Goal: Task Accomplishment & Management: Use online tool/utility

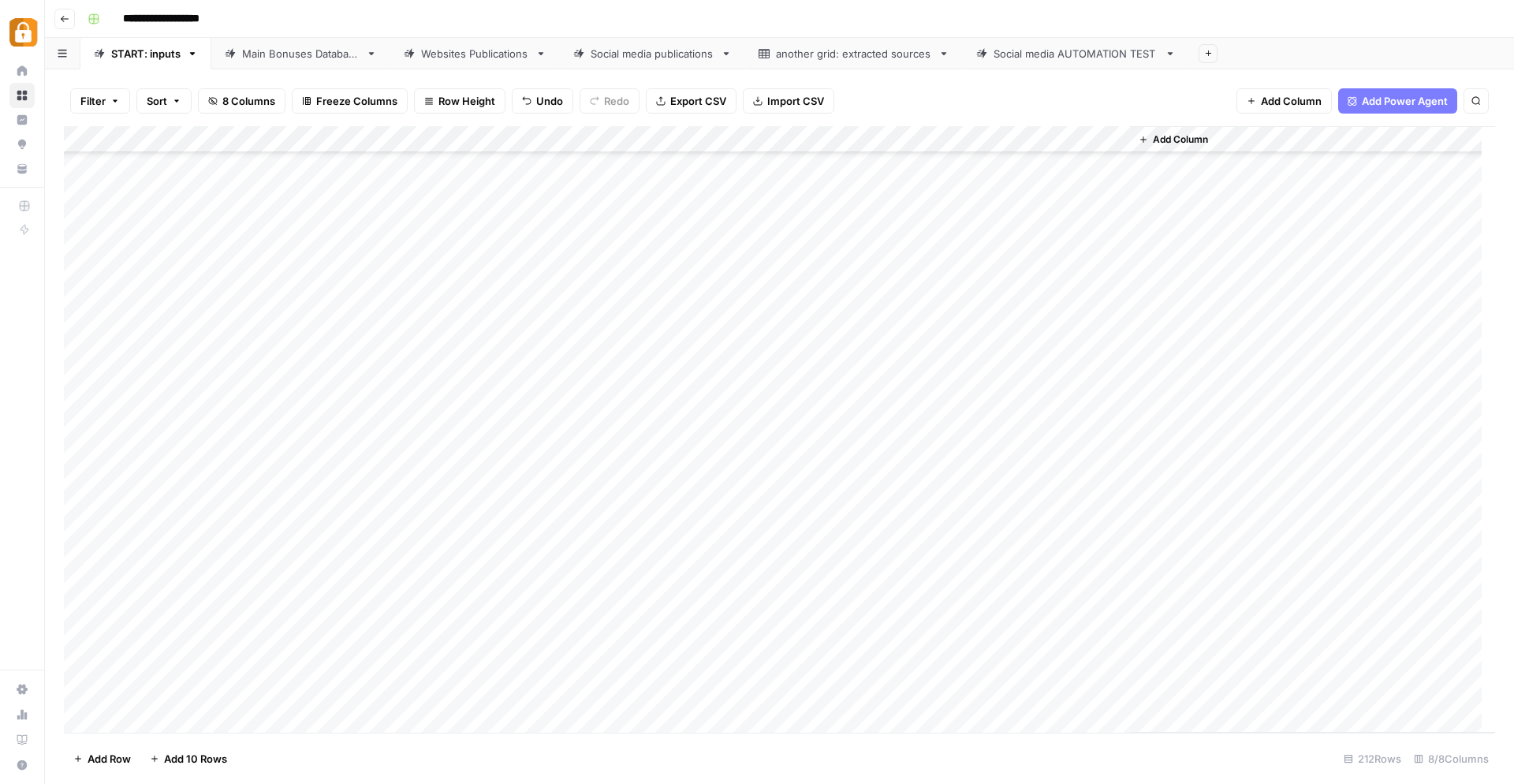
scroll to position [5127, 0]
click at [167, 718] on div "Add Column" at bounding box center [779, 430] width 1431 height 607
click at [150, 717] on div "Add Column" at bounding box center [779, 430] width 1431 height 607
click at [178, 722] on div "Add Column" at bounding box center [779, 430] width 1431 height 607
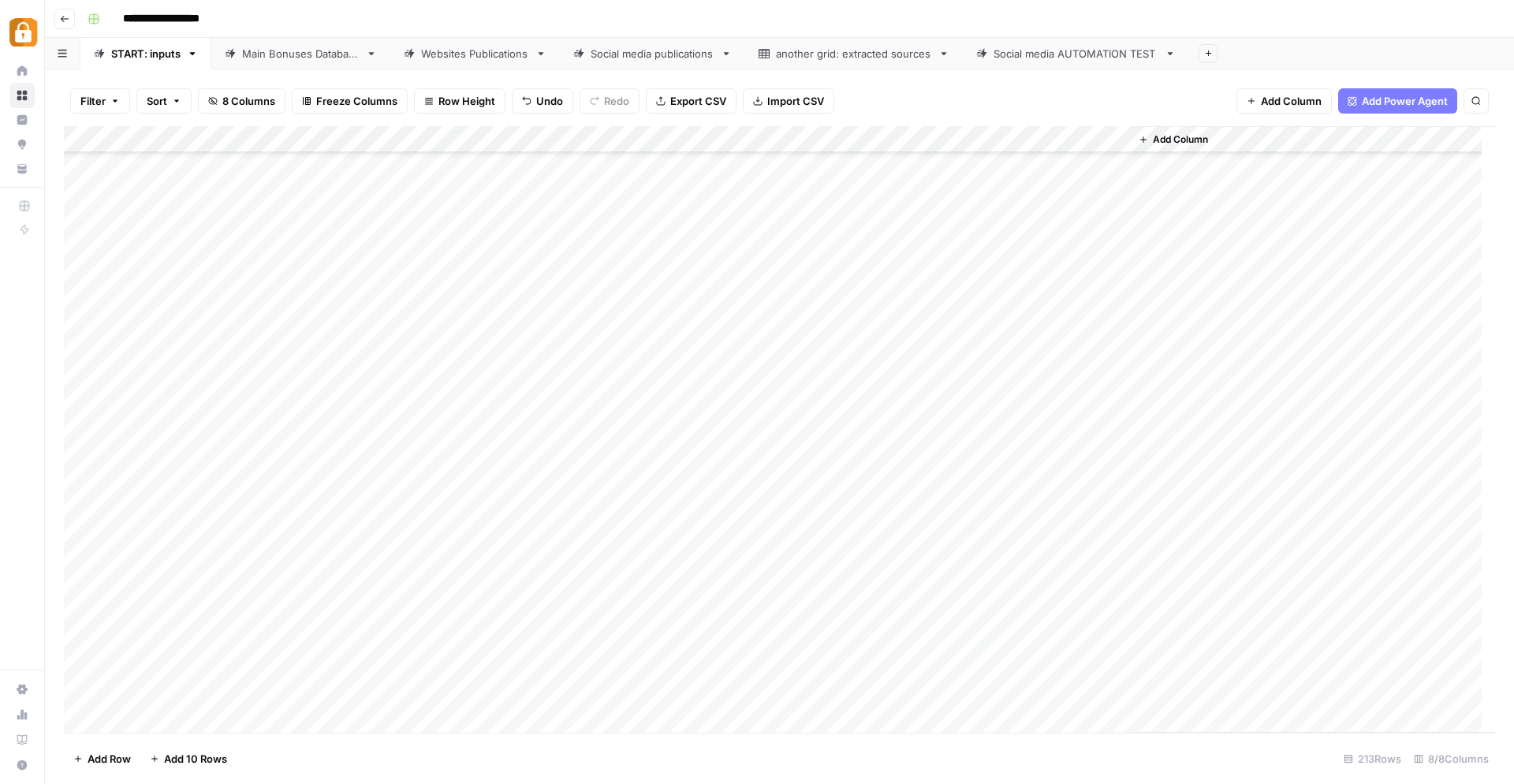
scroll to position [5181, 0]
click at [588, 710] on div "Add Column" at bounding box center [779, 430] width 1431 height 607
click at [350, 687] on div "Add Column" at bounding box center [779, 430] width 1431 height 607
click at [288, 631] on div "Add Column" at bounding box center [779, 430] width 1431 height 607
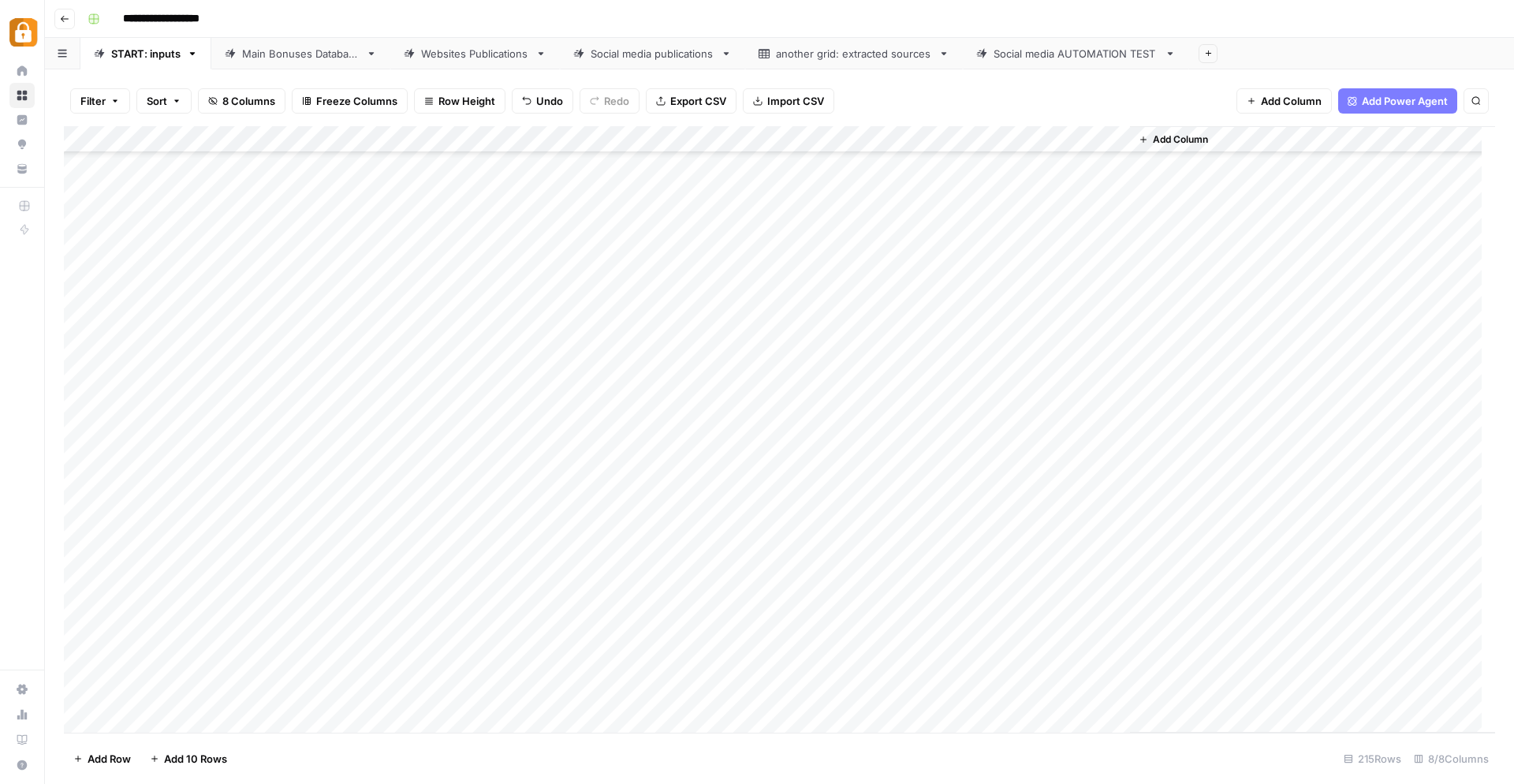
click at [287, 633] on div "Add Column" at bounding box center [779, 430] width 1431 height 607
click at [301, 166] on div "Add Column" at bounding box center [779, 430] width 1431 height 607
drag, startPoint x: 341, startPoint y: 137, endPoint x: 376, endPoint y: 145, distance: 35.9
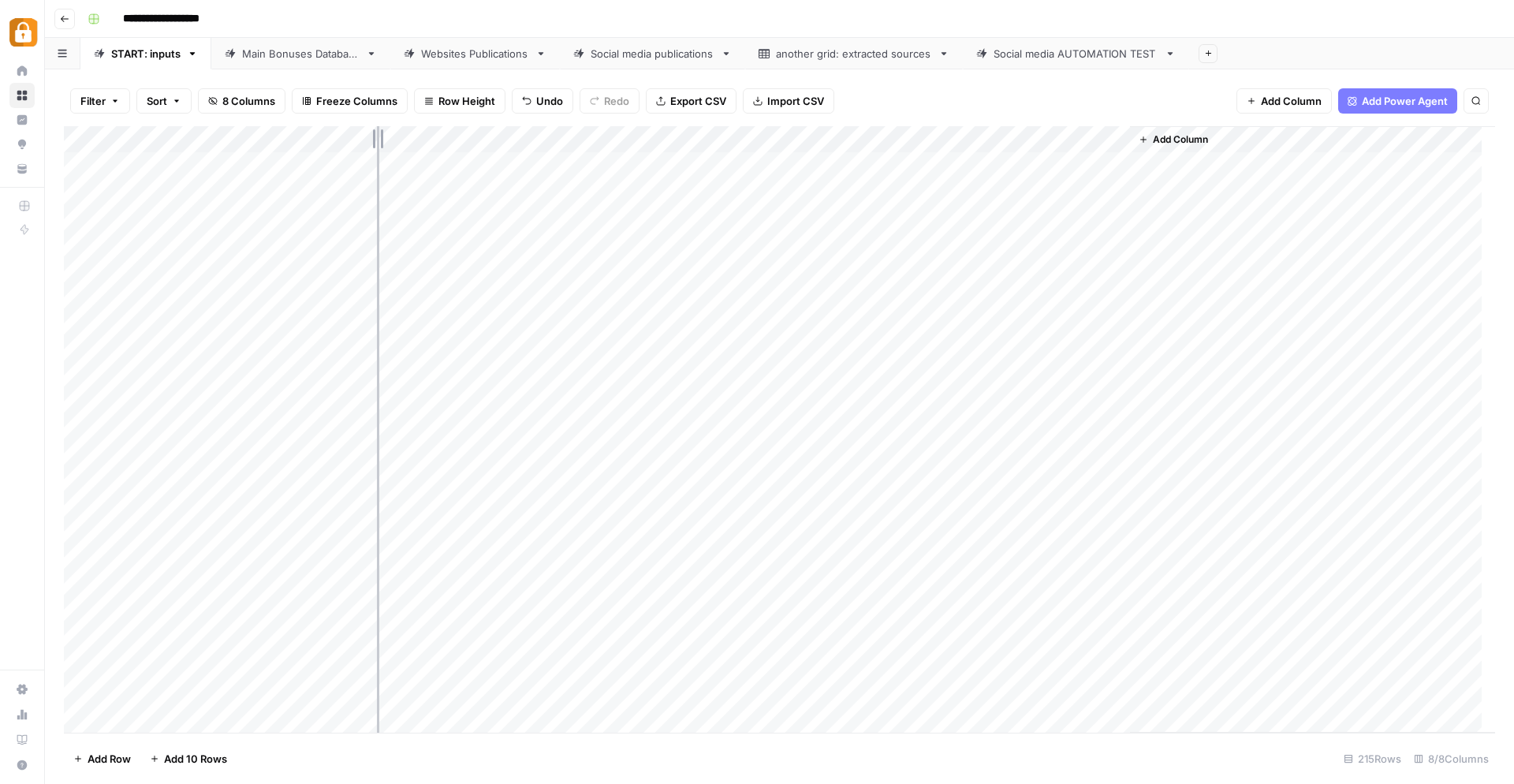
click at [376, 145] on div "Add Column" at bounding box center [779, 430] width 1431 height 607
click at [331, 166] on div "Add Column" at bounding box center [779, 430] width 1431 height 607
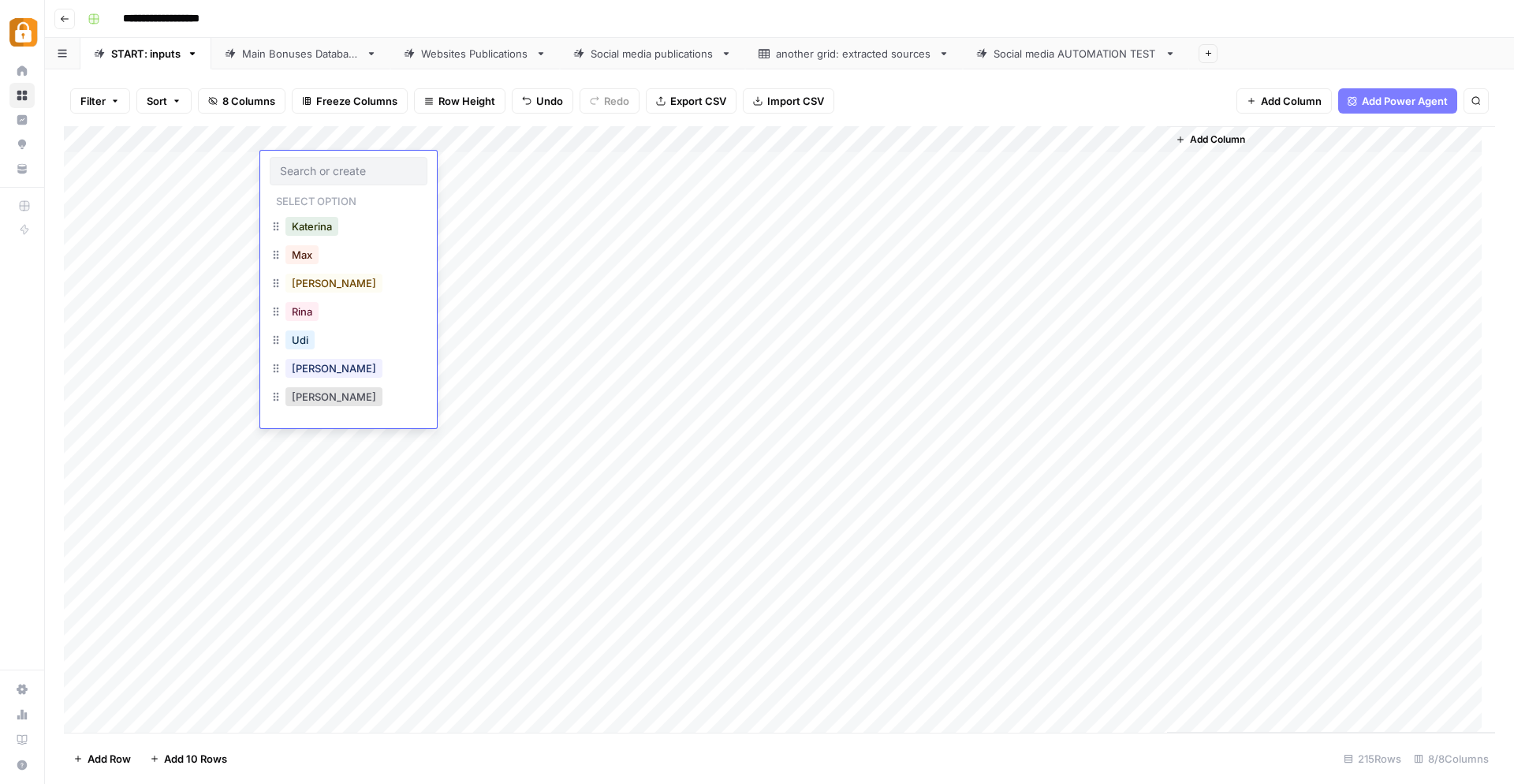
click at [319, 558] on div "Add Column" at bounding box center [779, 430] width 1431 height 607
click at [334, 139] on div "Add Column" at bounding box center [779, 430] width 1431 height 607
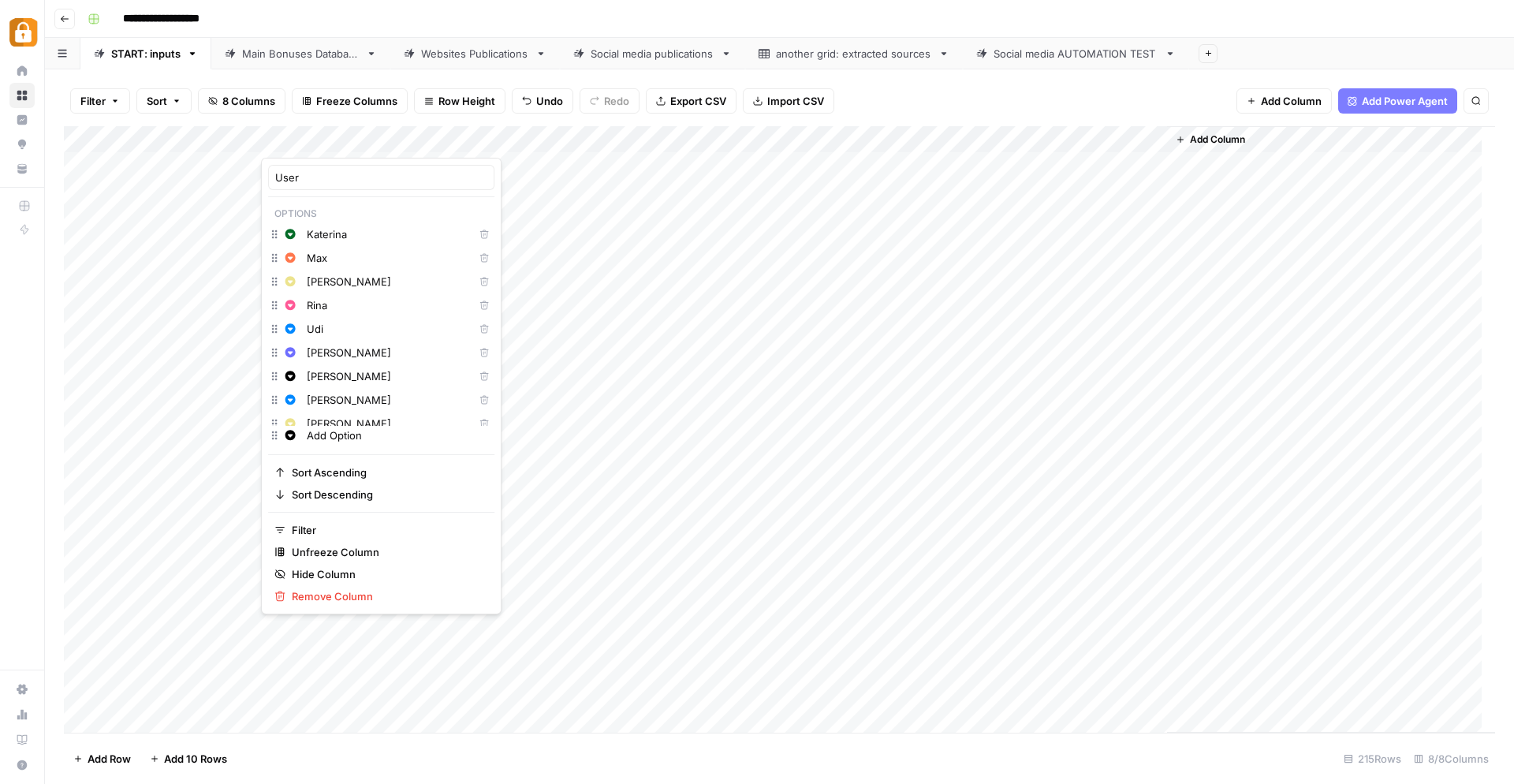
click at [939, 74] on div "Filter Sort 8 Columns Freeze Columns Row Height Undo Redo Export CSV Import CSV…" at bounding box center [779, 426] width 1469 height 714
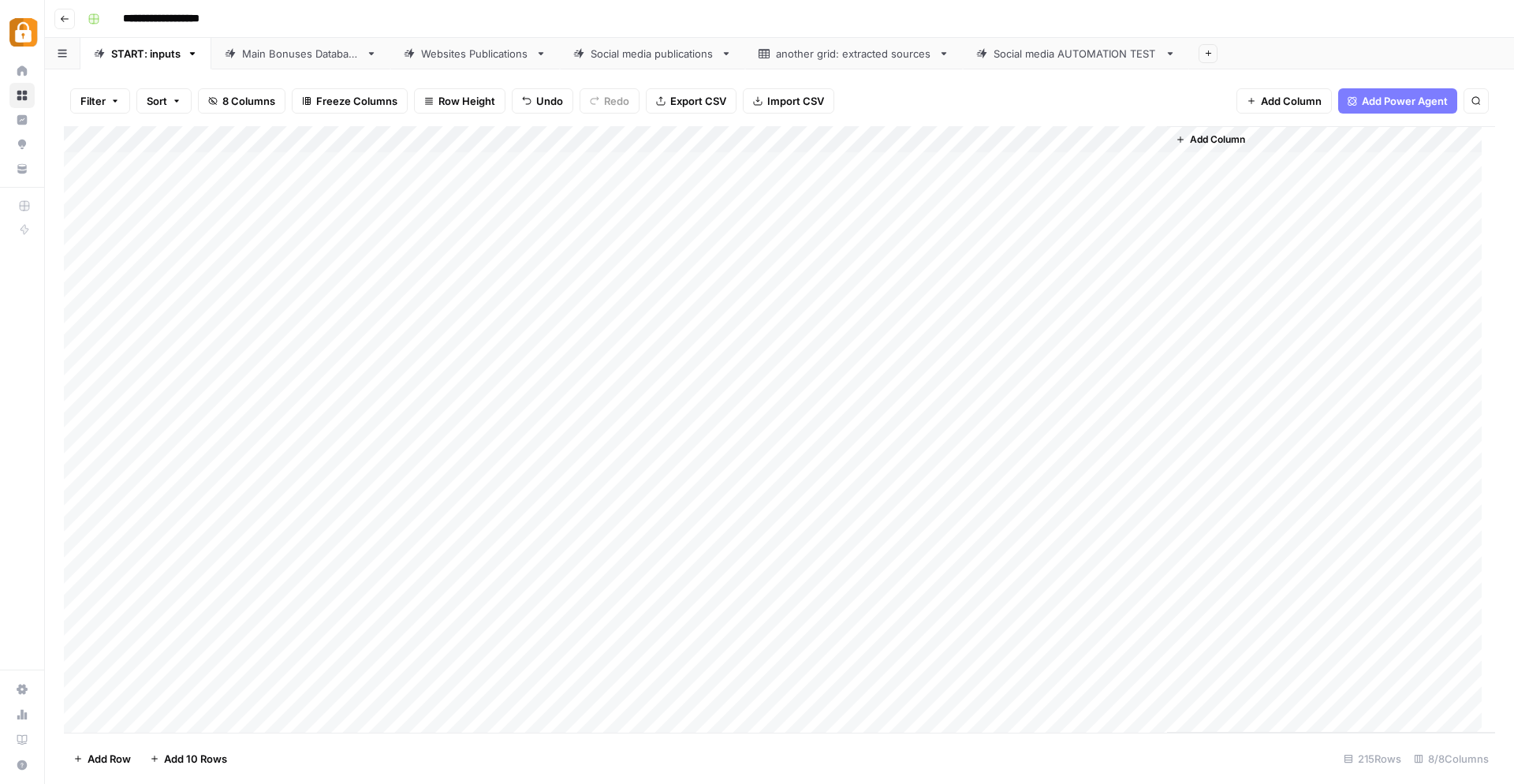
click at [279, 163] on div "Add Column" at bounding box center [779, 430] width 1431 height 607
click at [563, 84] on div "Filter Sort 8 Columns Freeze Columns Row Height Undo Redo Export CSV Import CSV…" at bounding box center [779, 101] width 1431 height 51
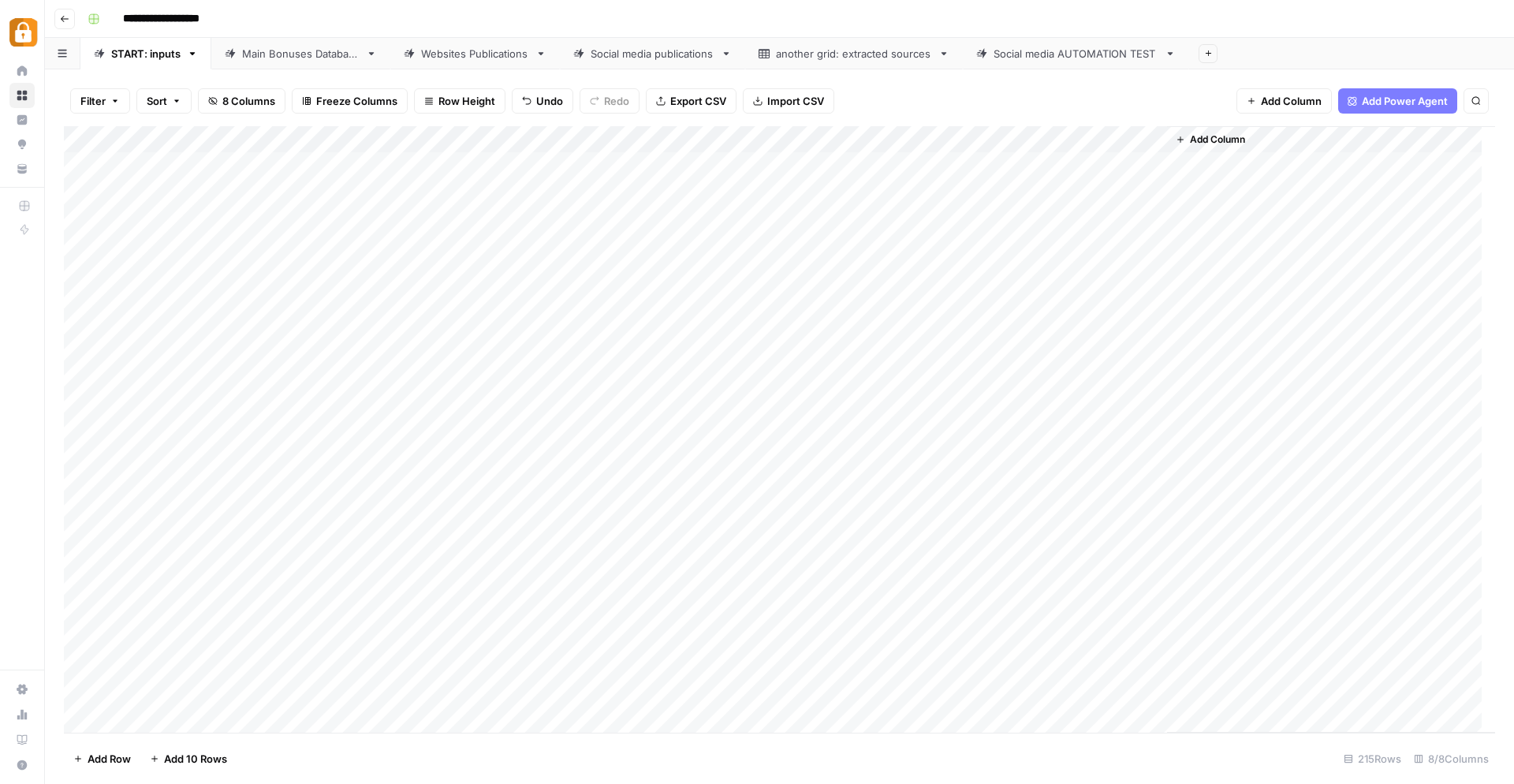
click at [449, 162] on div "Add Column" at bounding box center [779, 430] width 1431 height 607
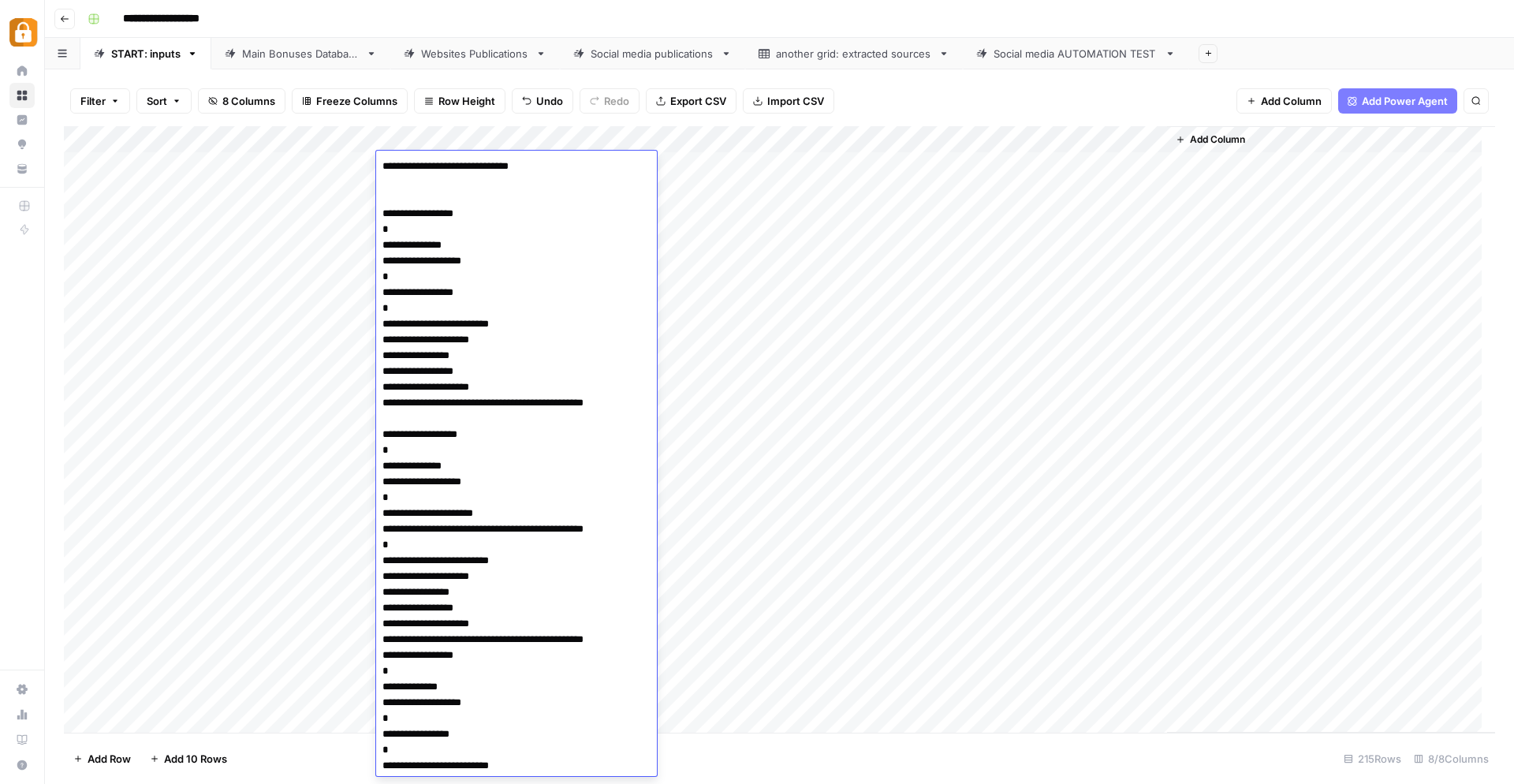
click at [1416, 334] on div "Add Column" at bounding box center [1331, 429] width 328 height 606
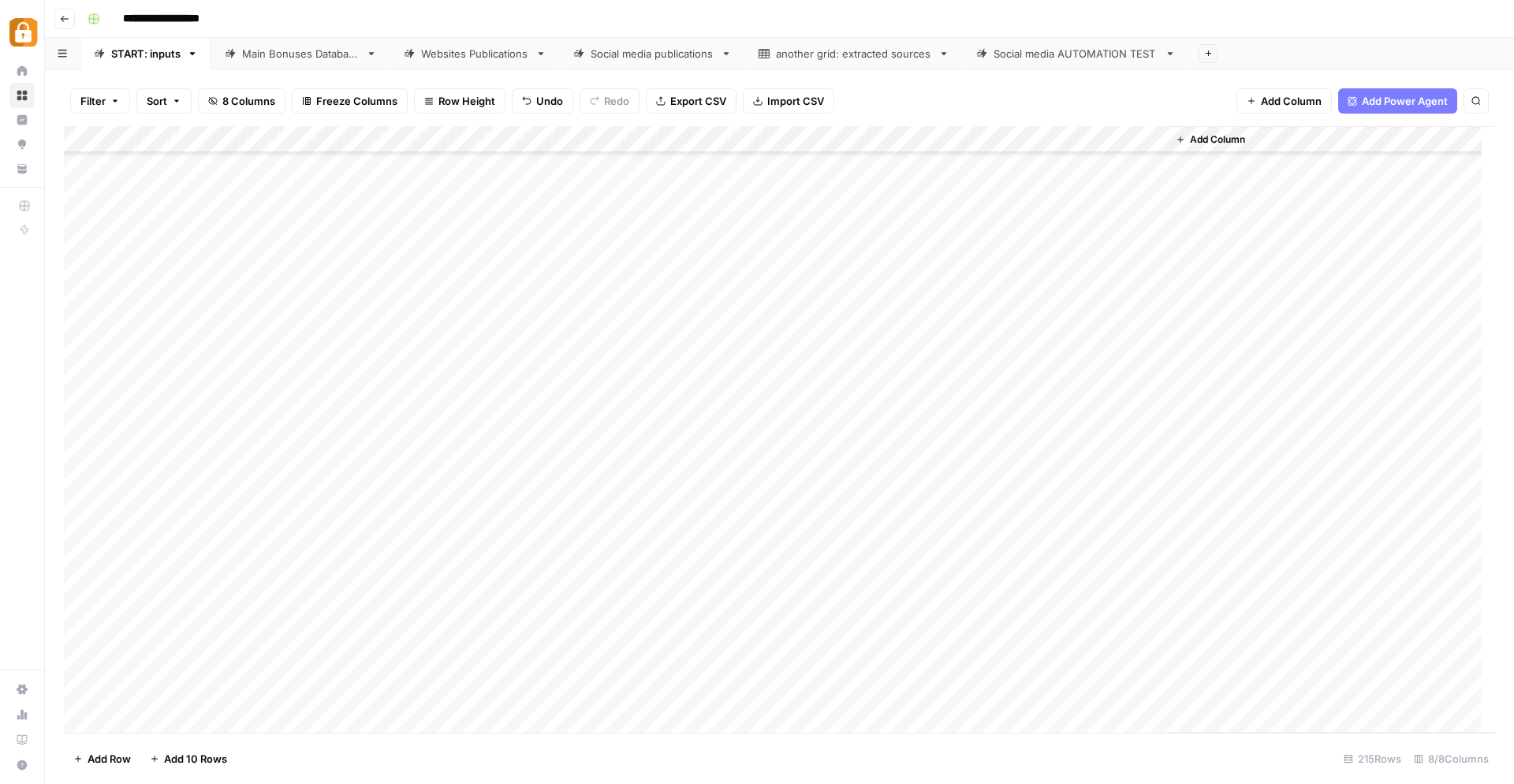
scroll to position [5208, 0]
click at [436, 629] on div "Add Column" at bounding box center [779, 430] width 1431 height 607
click at [504, 558] on div "Add Column" at bounding box center [779, 430] width 1431 height 607
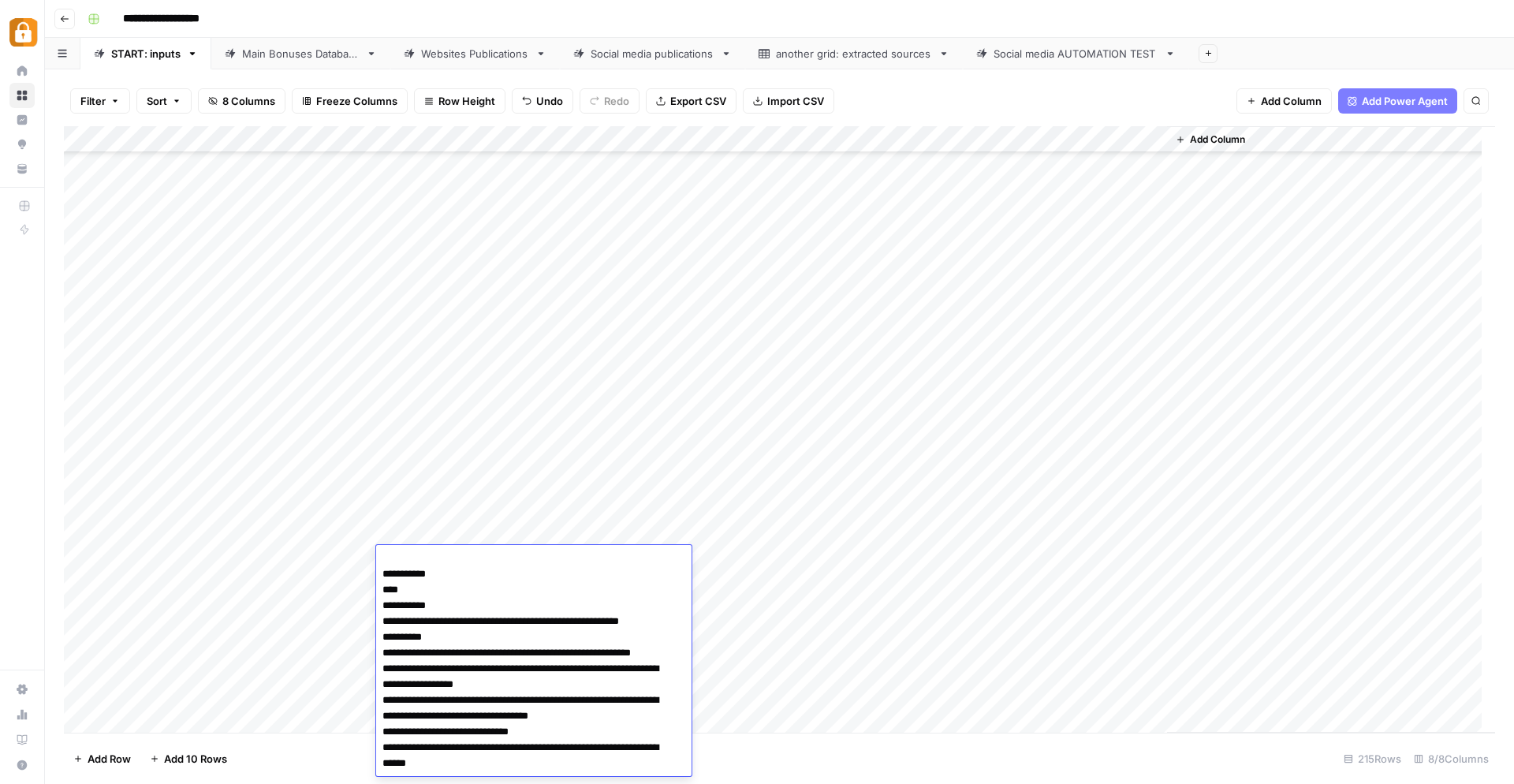
scroll to position [0, 0]
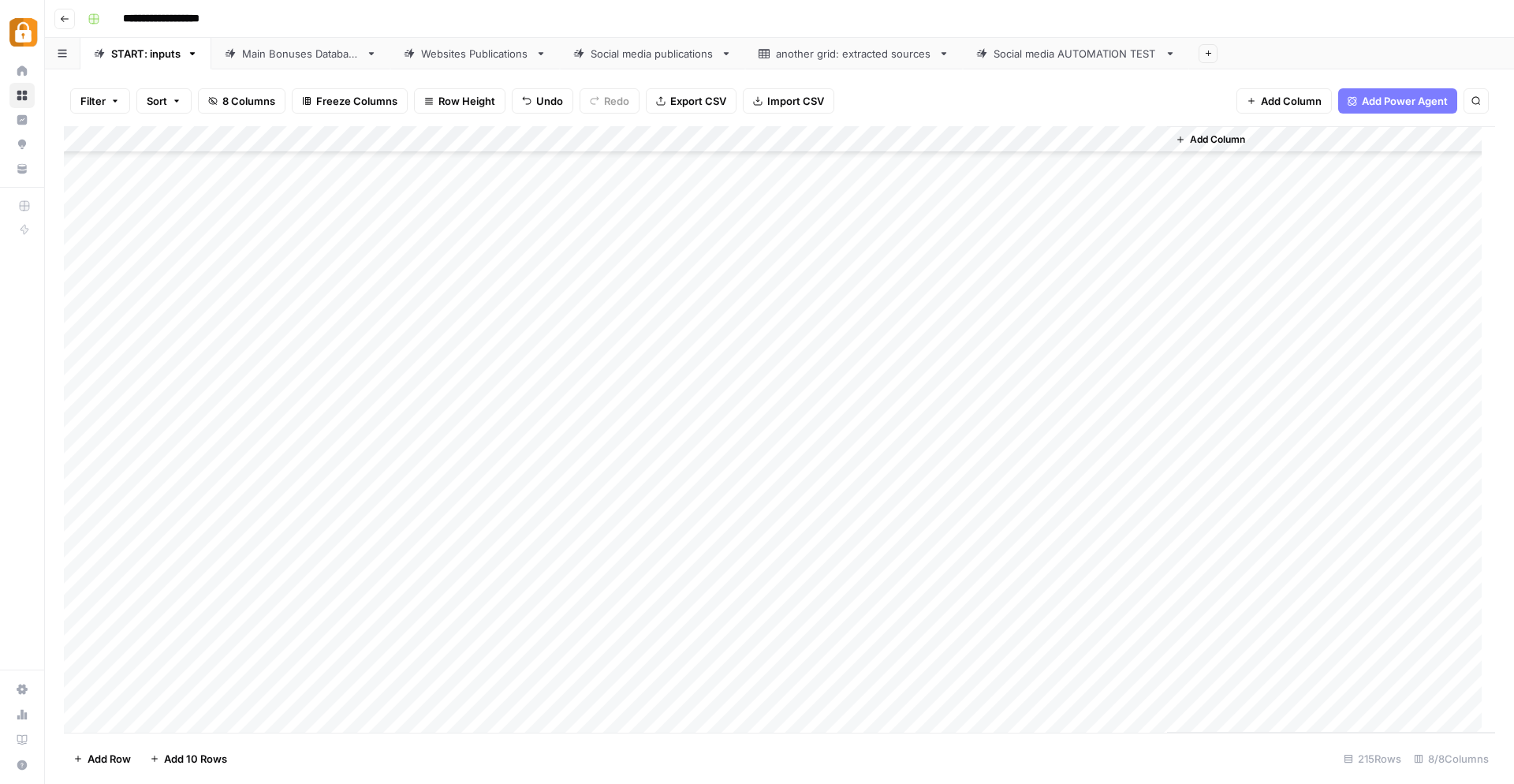
click at [1317, 634] on div "Add Column" at bounding box center [1331, 429] width 328 height 606
click at [473, 561] on div "Add Column" at bounding box center [779, 430] width 1431 height 607
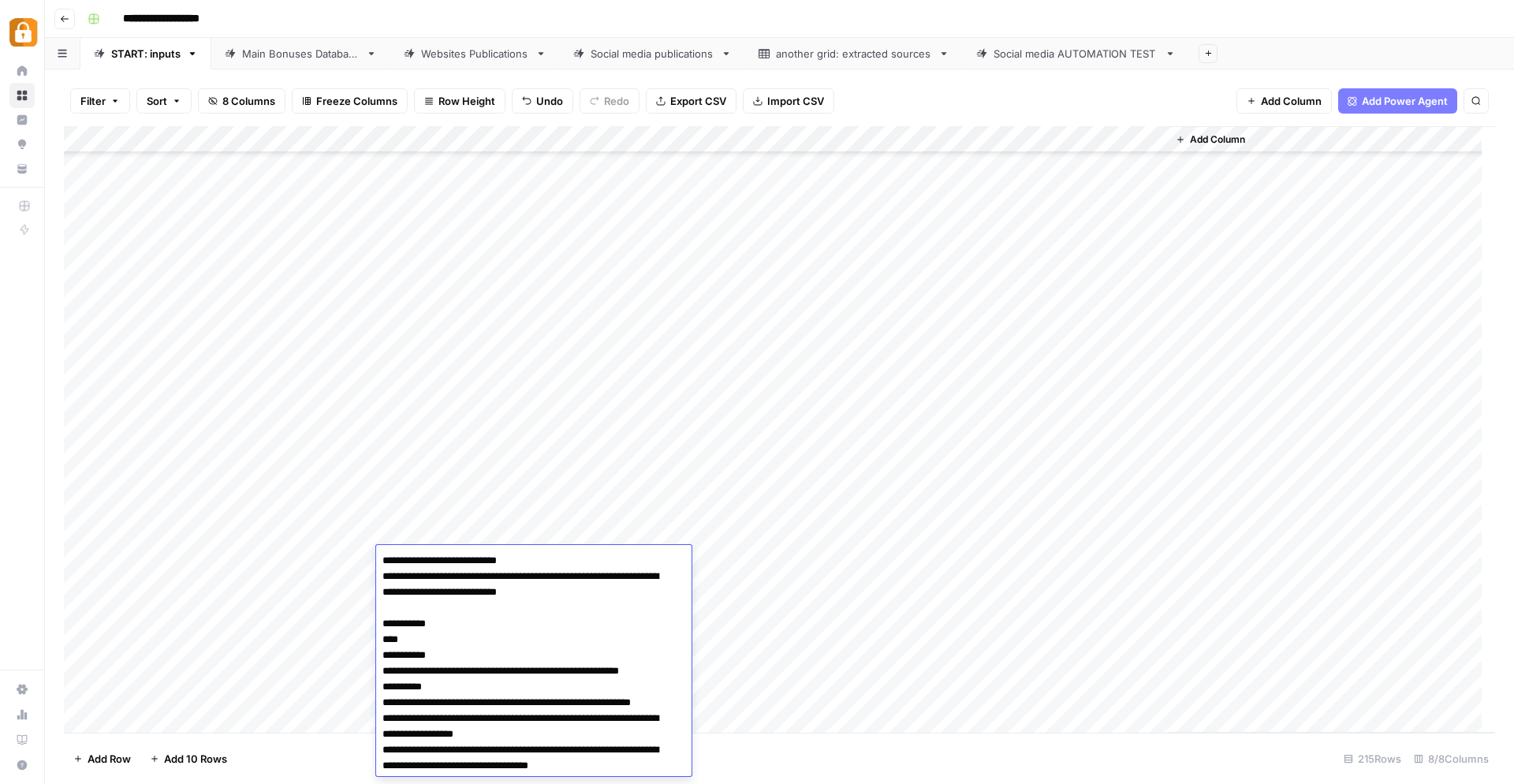
click at [473, 561] on textarea "**********" at bounding box center [527, 702] width 302 height 306
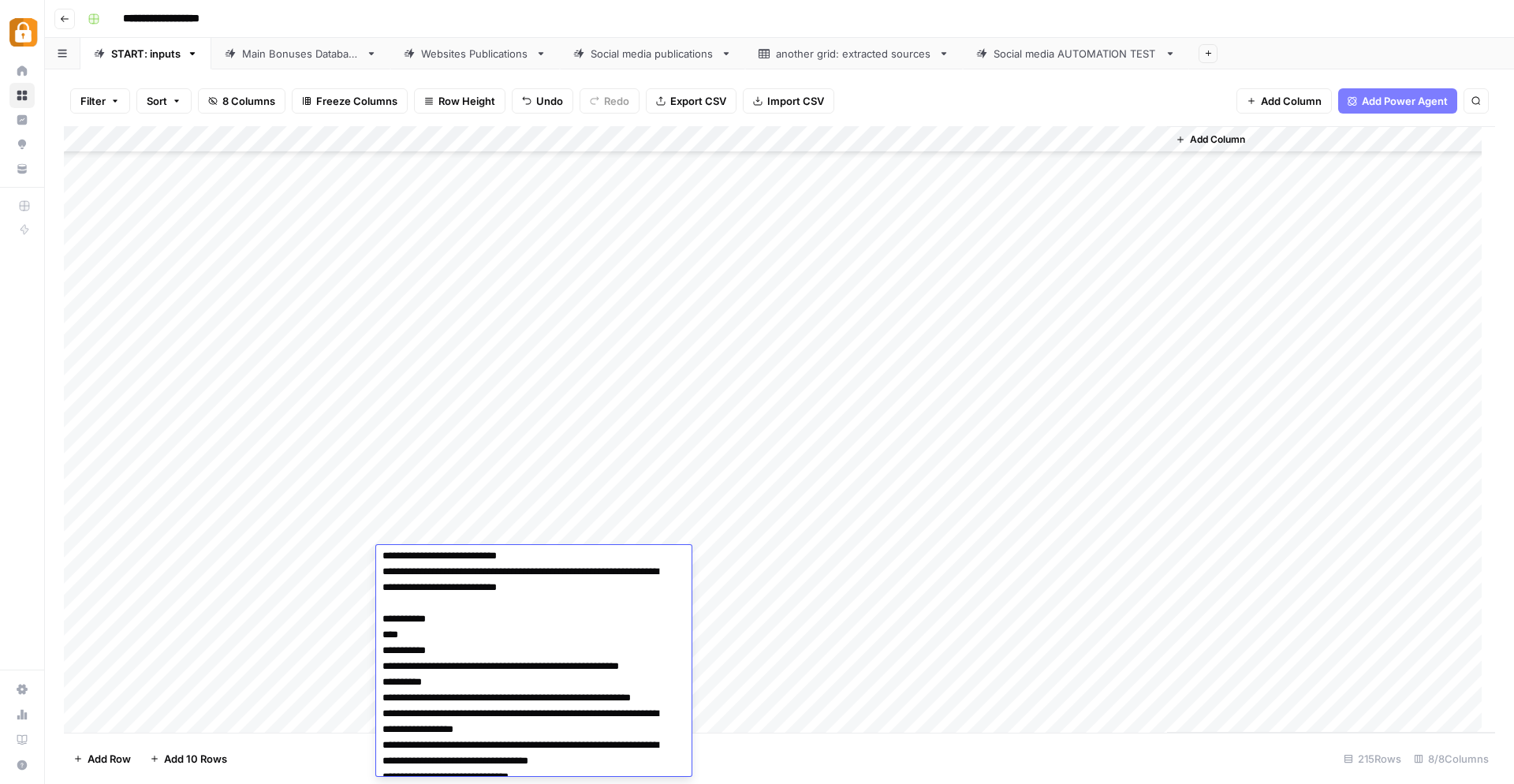
scroll to position [0, 0]
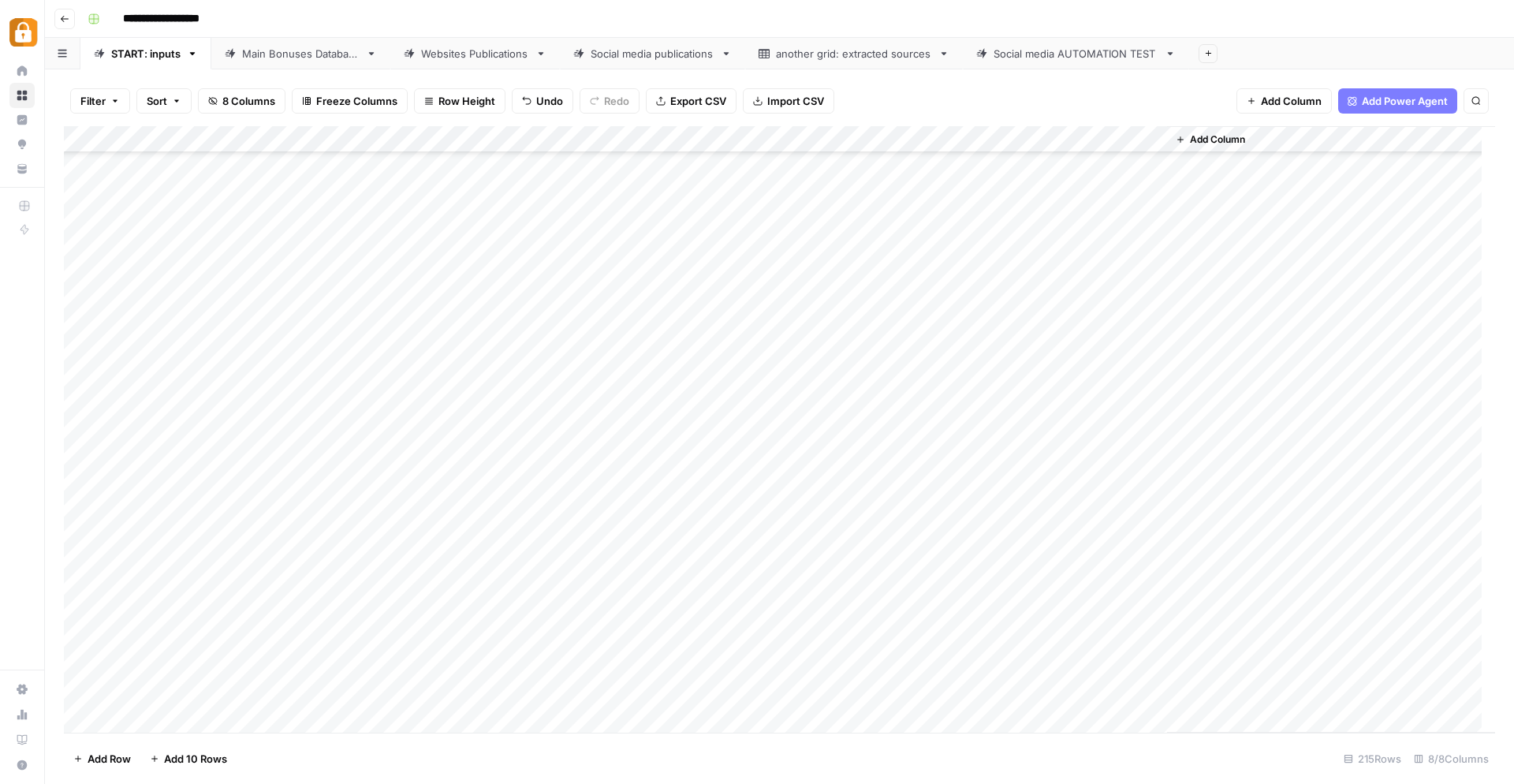
click at [1404, 672] on div "Add Column" at bounding box center [1331, 429] width 328 height 606
click at [453, 553] on div "Add Column" at bounding box center [779, 430] width 1431 height 607
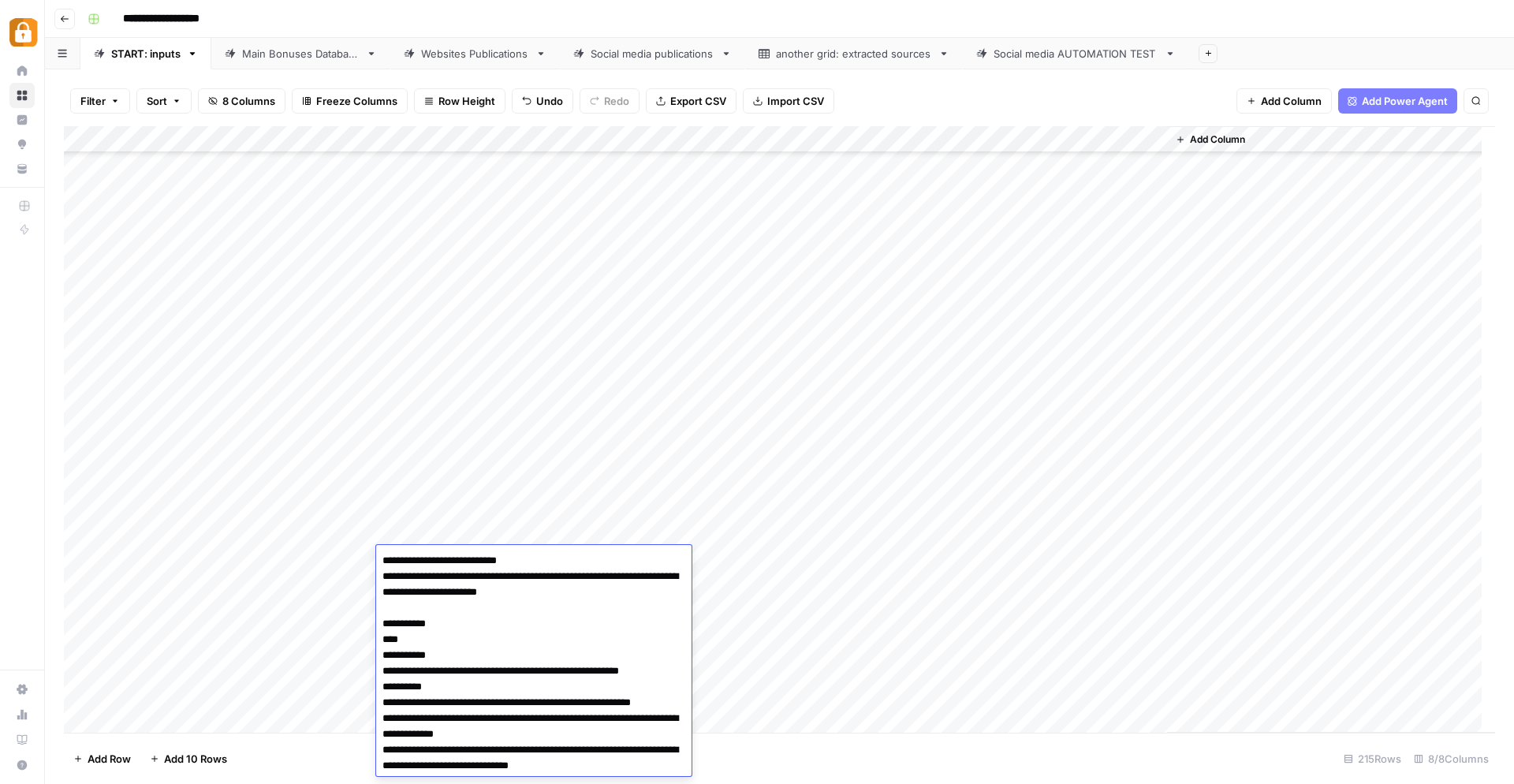
click at [453, 553] on textarea "**********" at bounding box center [534, 702] width 315 height 306
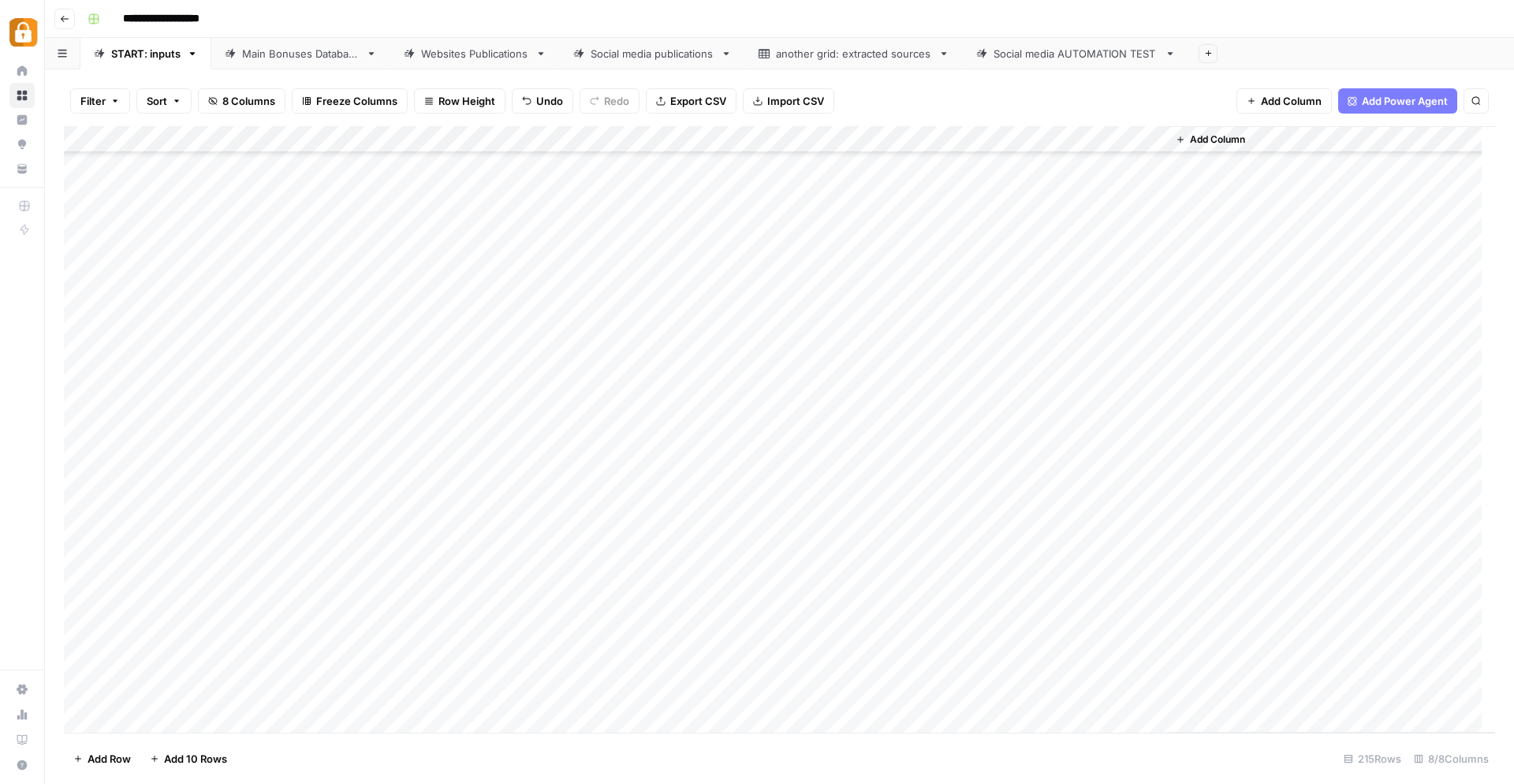
click at [793, 760] on footer "Add Row Add 10 Rows 215 Rows 8/8 Columns" at bounding box center [779, 758] width 1431 height 52
click at [465, 556] on div "Add Column" at bounding box center [779, 430] width 1431 height 607
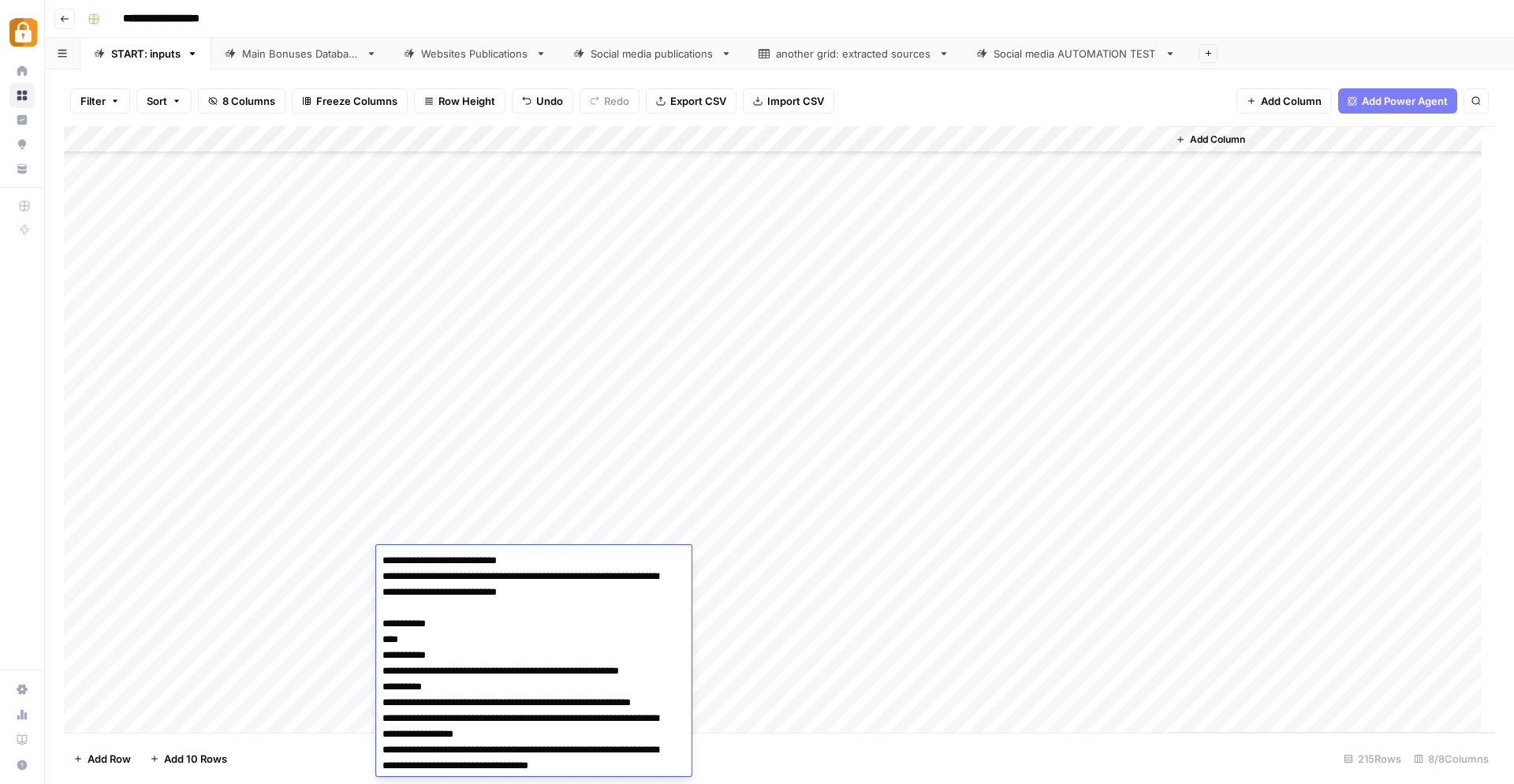
scroll to position [79, 0]
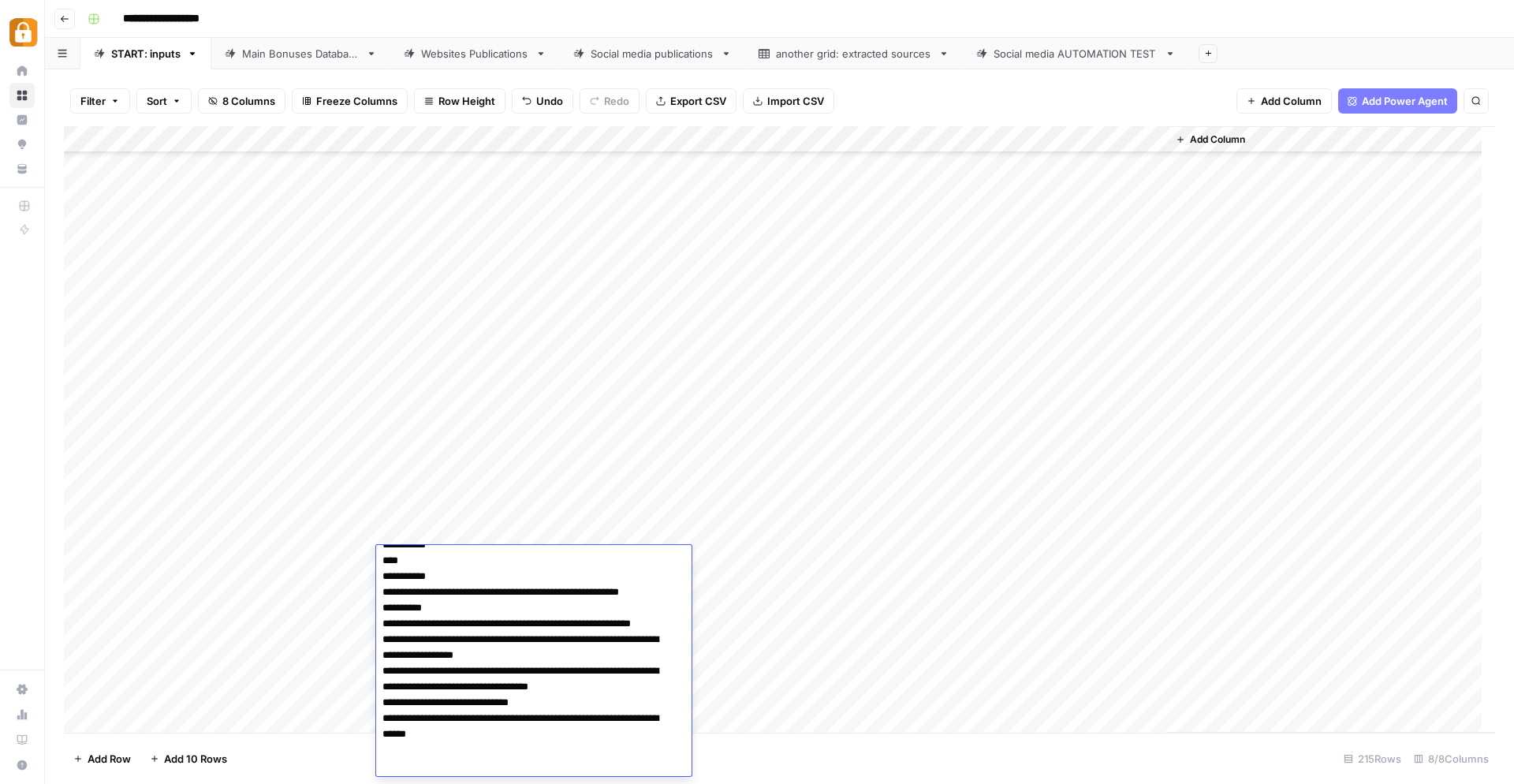
click at [467, 566] on textarea "**********" at bounding box center [527, 624] width 302 height 306
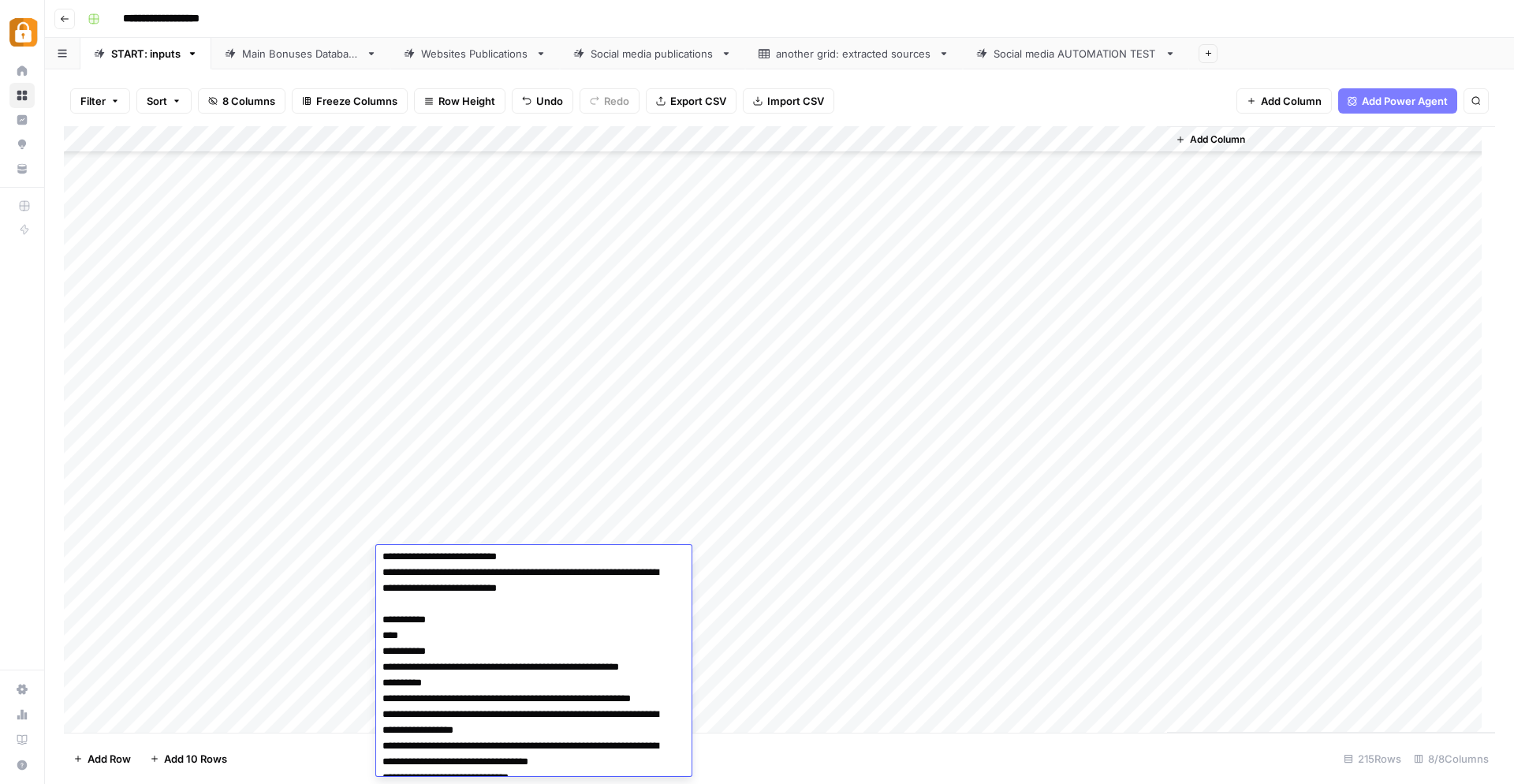
scroll to position [0, 0]
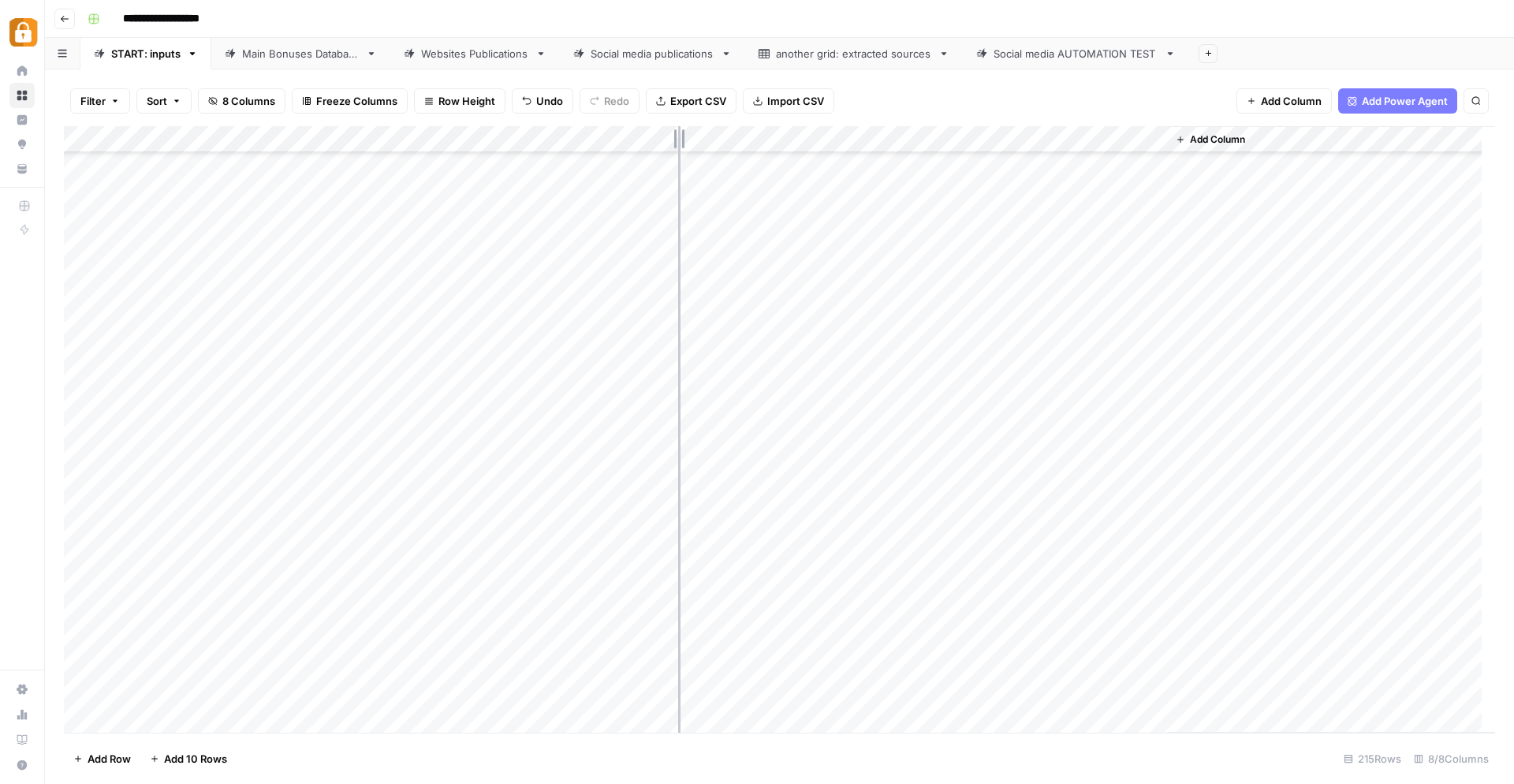
drag, startPoint x: 547, startPoint y: 136, endPoint x: 678, endPoint y: 145, distance: 131.3
click at [678, 145] on div "Add Column" at bounding box center [779, 430] width 1431 height 607
click at [551, 561] on div "Add Column" at bounding box center [779, 430] width 1431 height 607
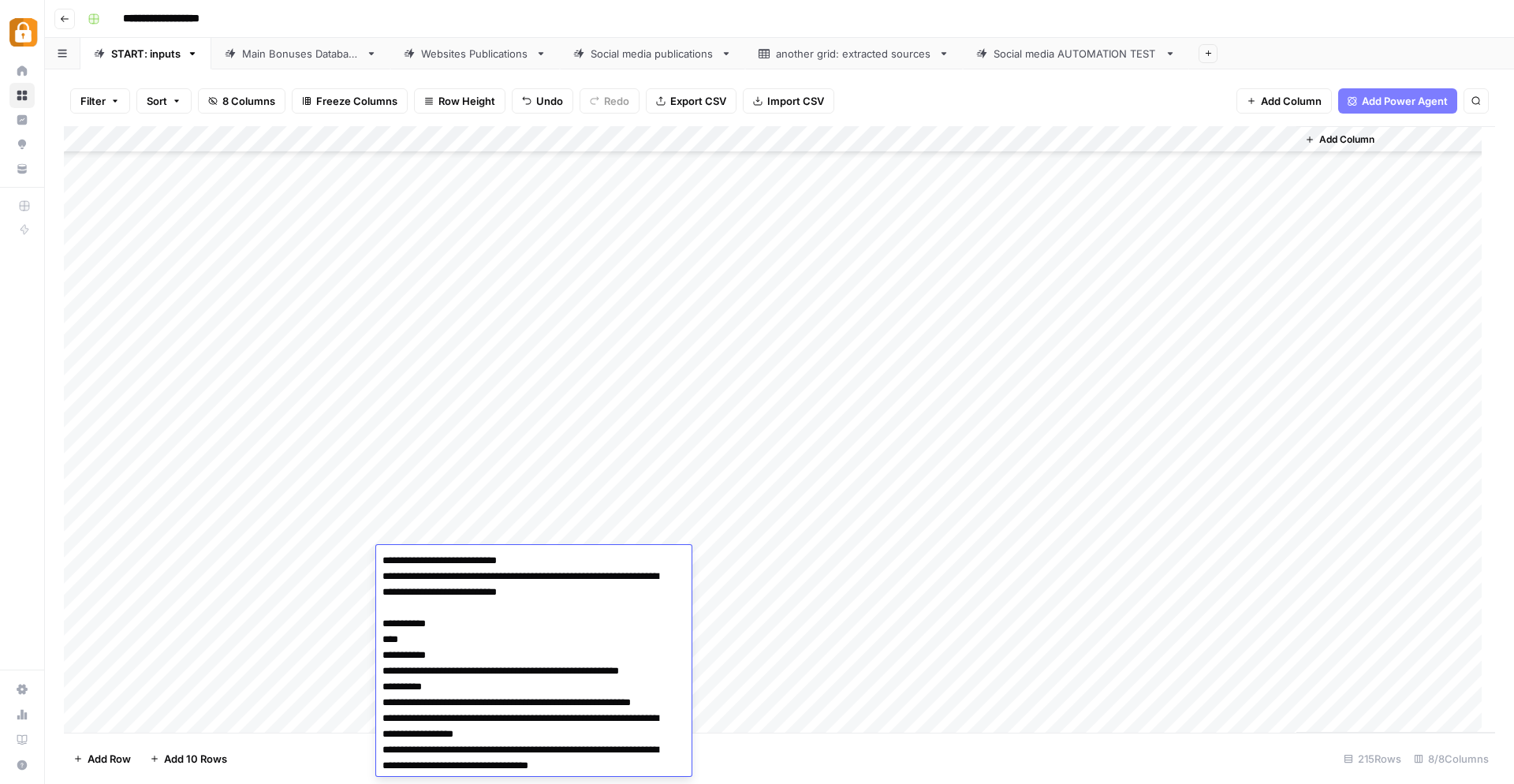
click at [550, 561] on textarea "**********" at bounding box center [527, 702] width 302 height 306
click at [553, 555] on textarea "**********" at bounding box center [527, 702] width 302 height 306
click at [1010, 409] on div "Add Column" at bounding box center [779, 430] width 1431 height 607
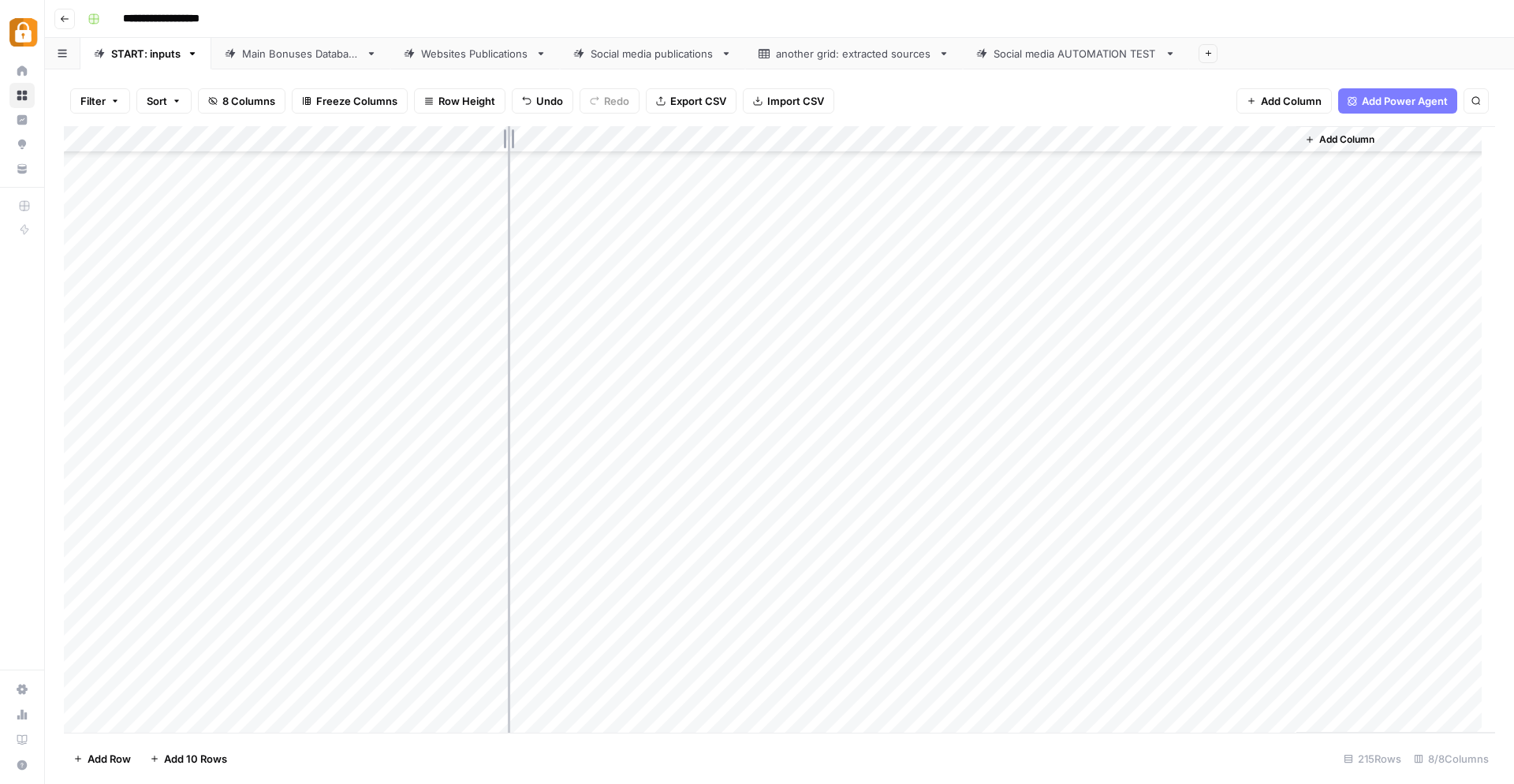
drag, startPoint x: 677, startPoint y: 130, endPoint x: 507, endPoint y: 154, distance: 171.7
click at [507, 154] on div "Add Column" at bounding box center [779, 430] width 1431 height 607
drag, startPoint x: 376, startPoint y: 135, endPoint x: 334, endPoint y: 149, distance: 44.3
click at [334, 149] on div "Add Column" at bounding box center [779, 430] width 1431 height 607
click at [1348, 397] on div "Add Column" at bounding box center [1291, 429] width 406 height 606
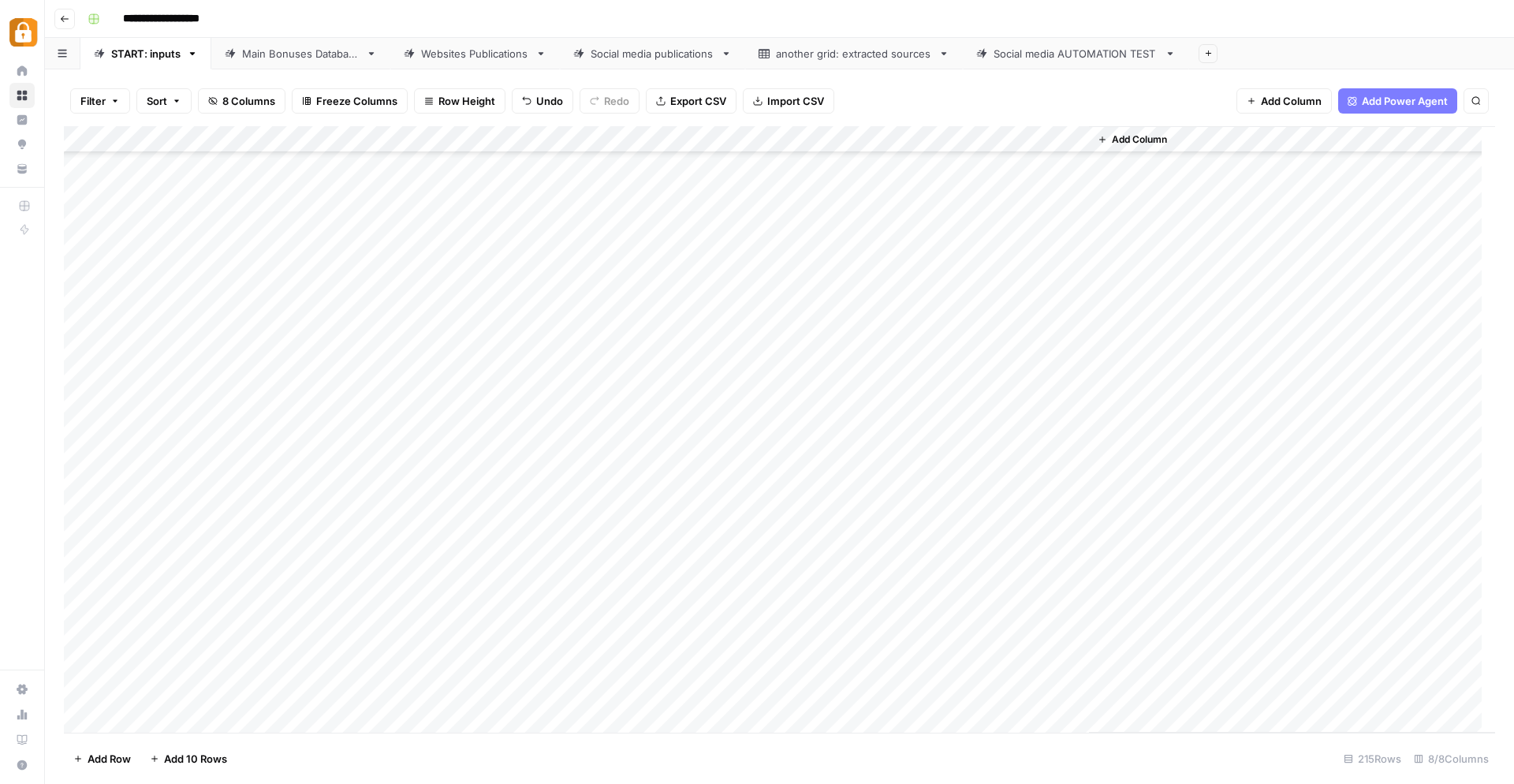
scroll to position [5208, 0]
drag, startPoint x: 703, startPoint y: 134, endPoint x: 772, endPoint y: 133, distance: 69.0
click at [772, 133] on div "Add Column" at bounding box center [779, 430] width 1431 height 607
drag, startPoint x: 773, startPoint y: 136, endPoint x: 721, endPoint y: 144, distance: 52.6
click at [721, 144] on div "Add Column" at bounding box center [779, 430] width 1431 height 607
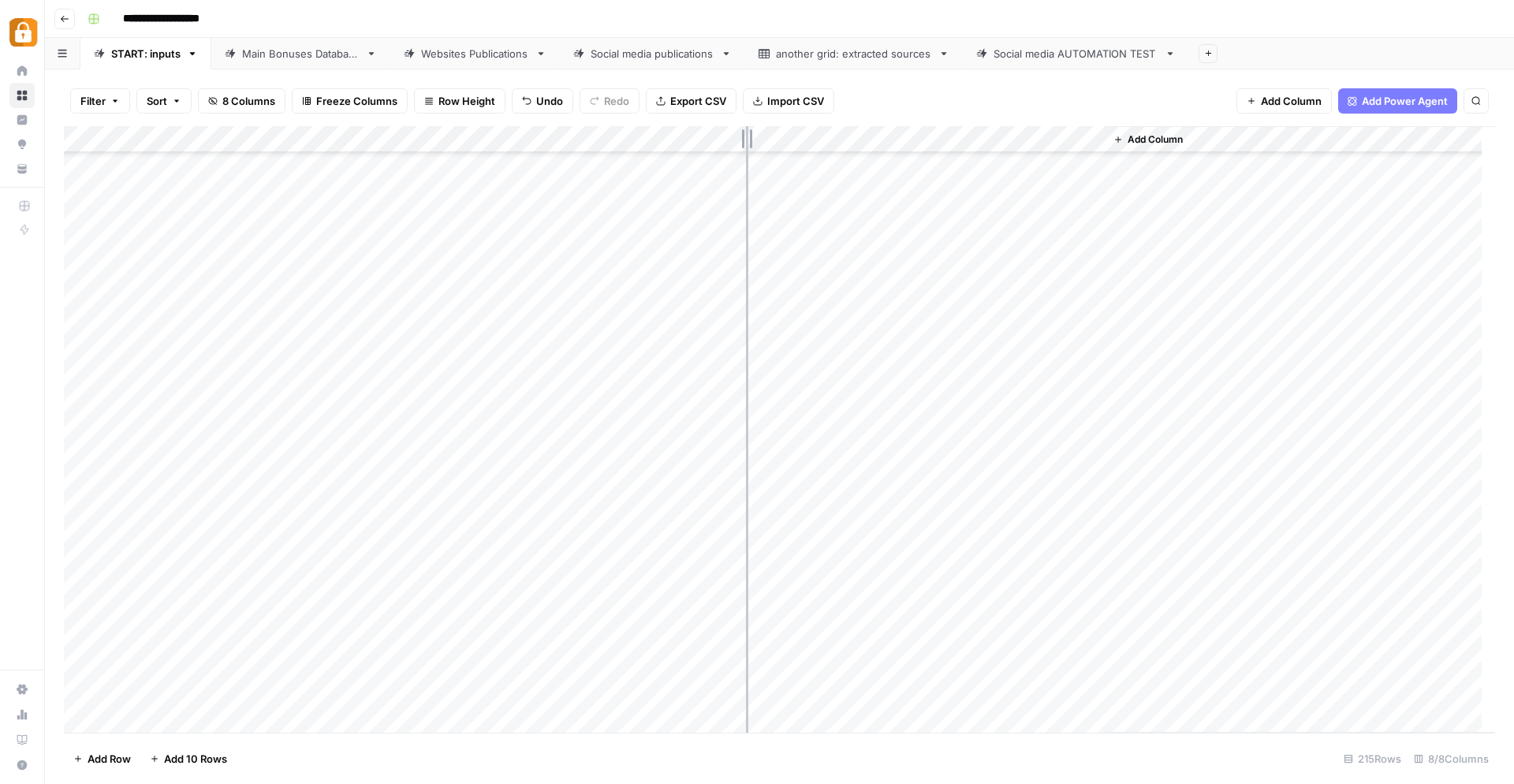
drag, startPoint x: 722, startPoint y: 137, endPoint x: 746, endPoint y: 131, distance: 24.7
click at [746, 131] on div "Add Column" at bounding box center [779, 430] width 1431 height 607
click at [1423, 406] on div "Add Column" at bounding box center [1312, 429] width 366 height 606
click at [701, 560] on div "Add Column" at bounding box center [779, 430] width 1431 height 607
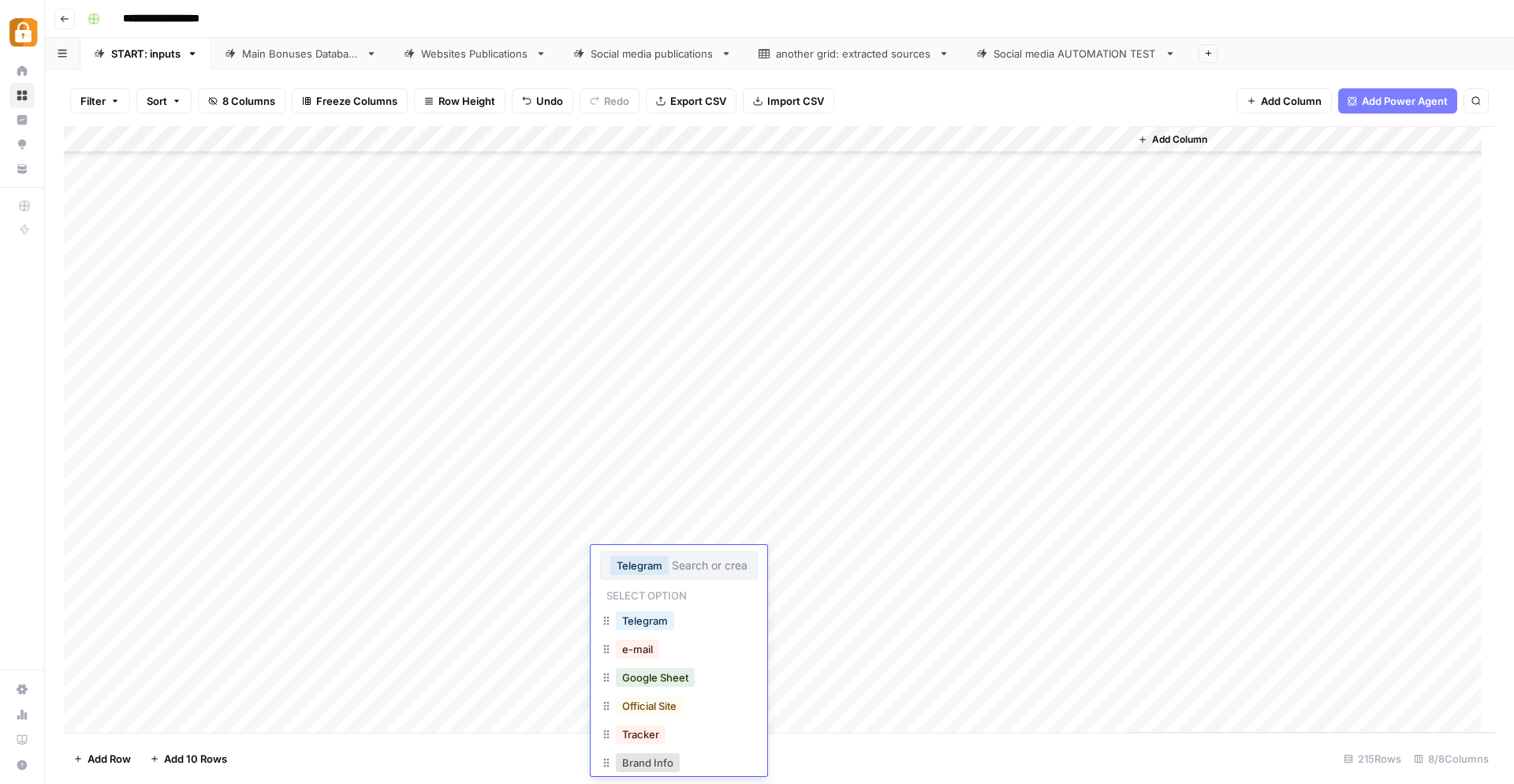
click at [1459, 578] on div "Add Column" at bounding box center [1312, 429] width 366 height 606
click at [696, 455] on div "Add Column" at bounding box center [779, 430] width 1431 height 607
click at [1286, 542] on div "Add Column" at bounding box center [1312, 429] width 366 height 606
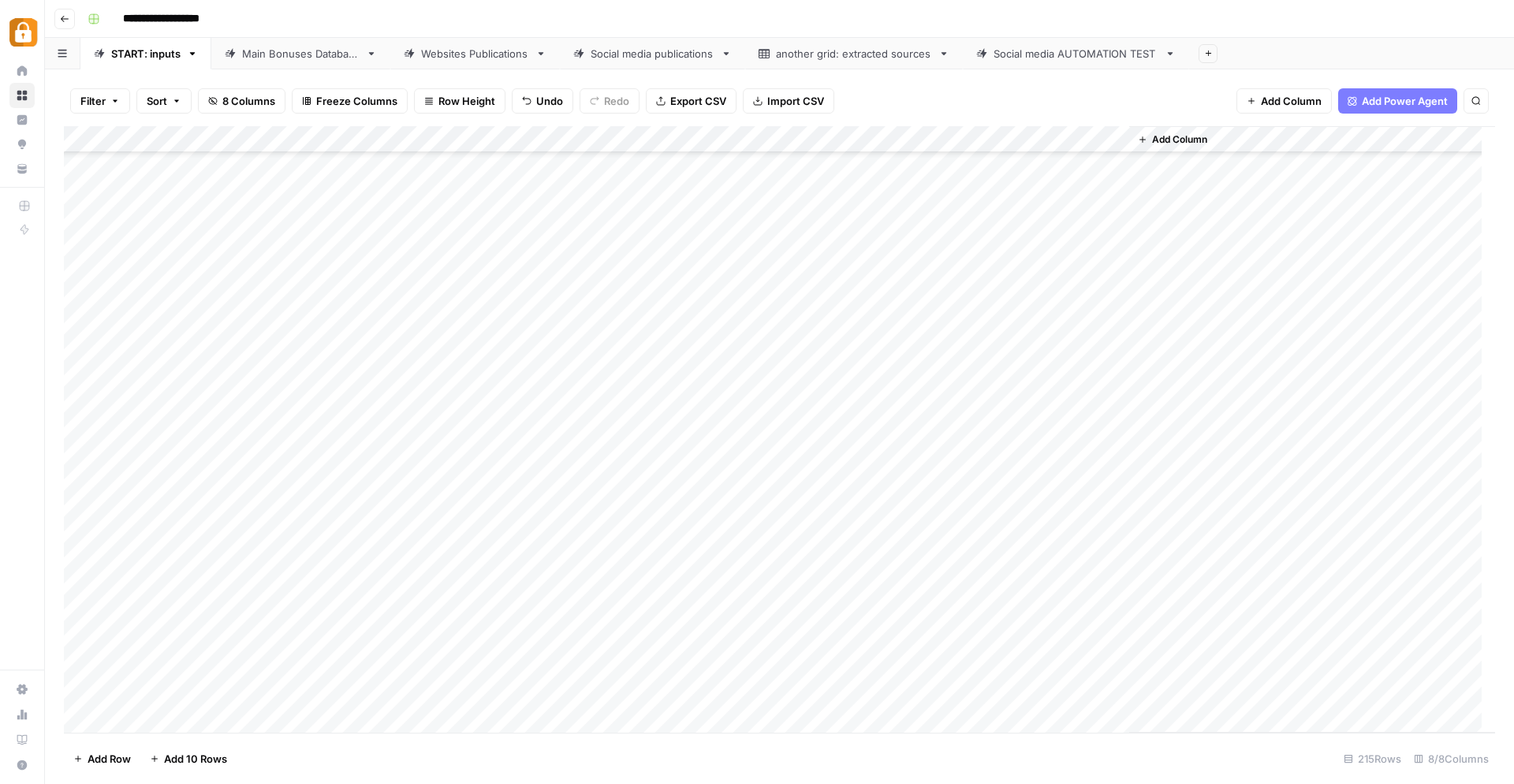
scroll to position [5196, 0]
click at [727, 570] on div "Add Column" at bounding box center [779, 430] width 1431 height 607
click at [1507, 672] on div "Filter Sort 8 Columns Freeze Columns Row Height Undo Redo Export CSV Import CSV…" at bounding box center [779, 426] width 1469 height 714
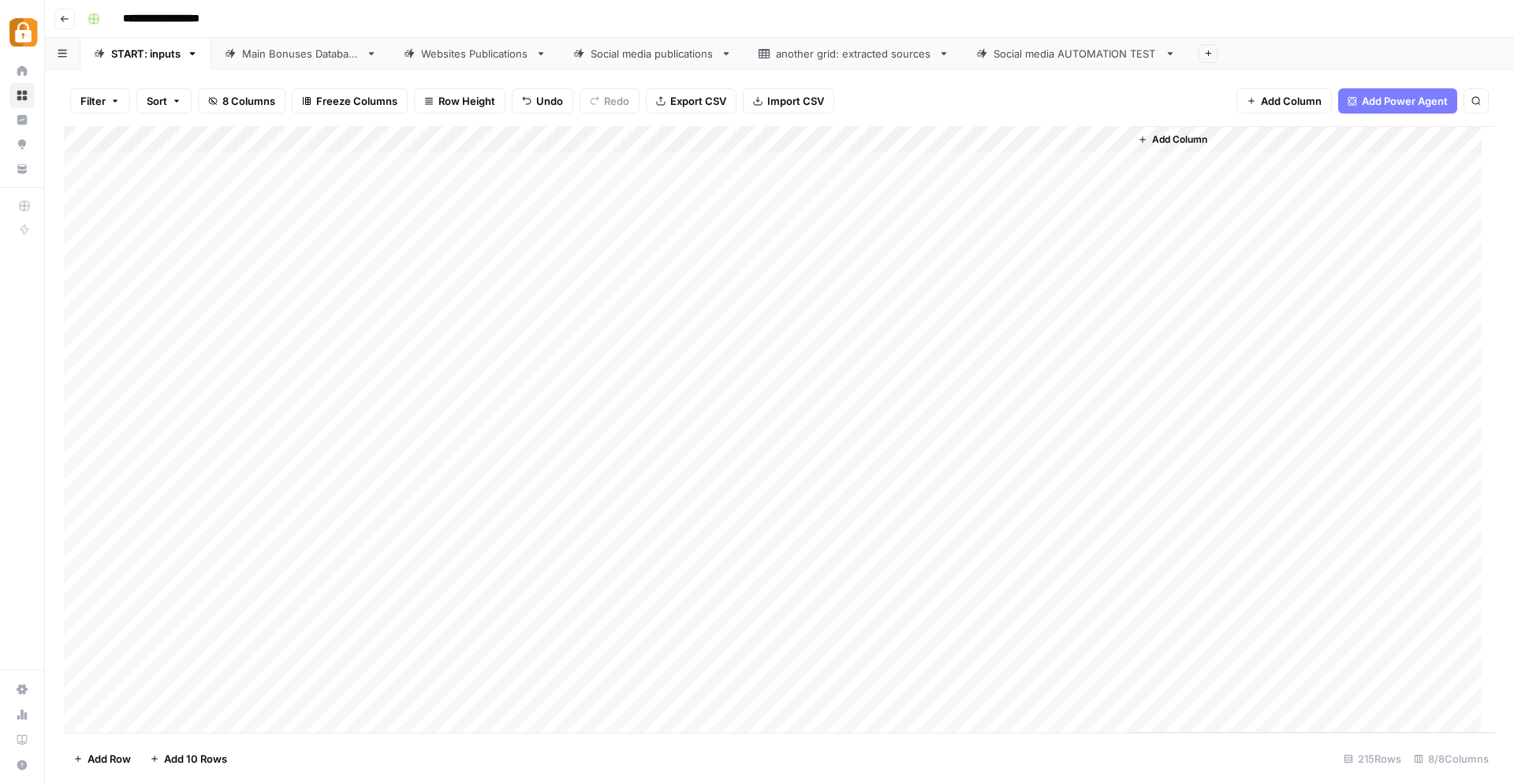
click at [699, 159] on div "Add Column" at bounding box center [779, 430] width 1431 height 607
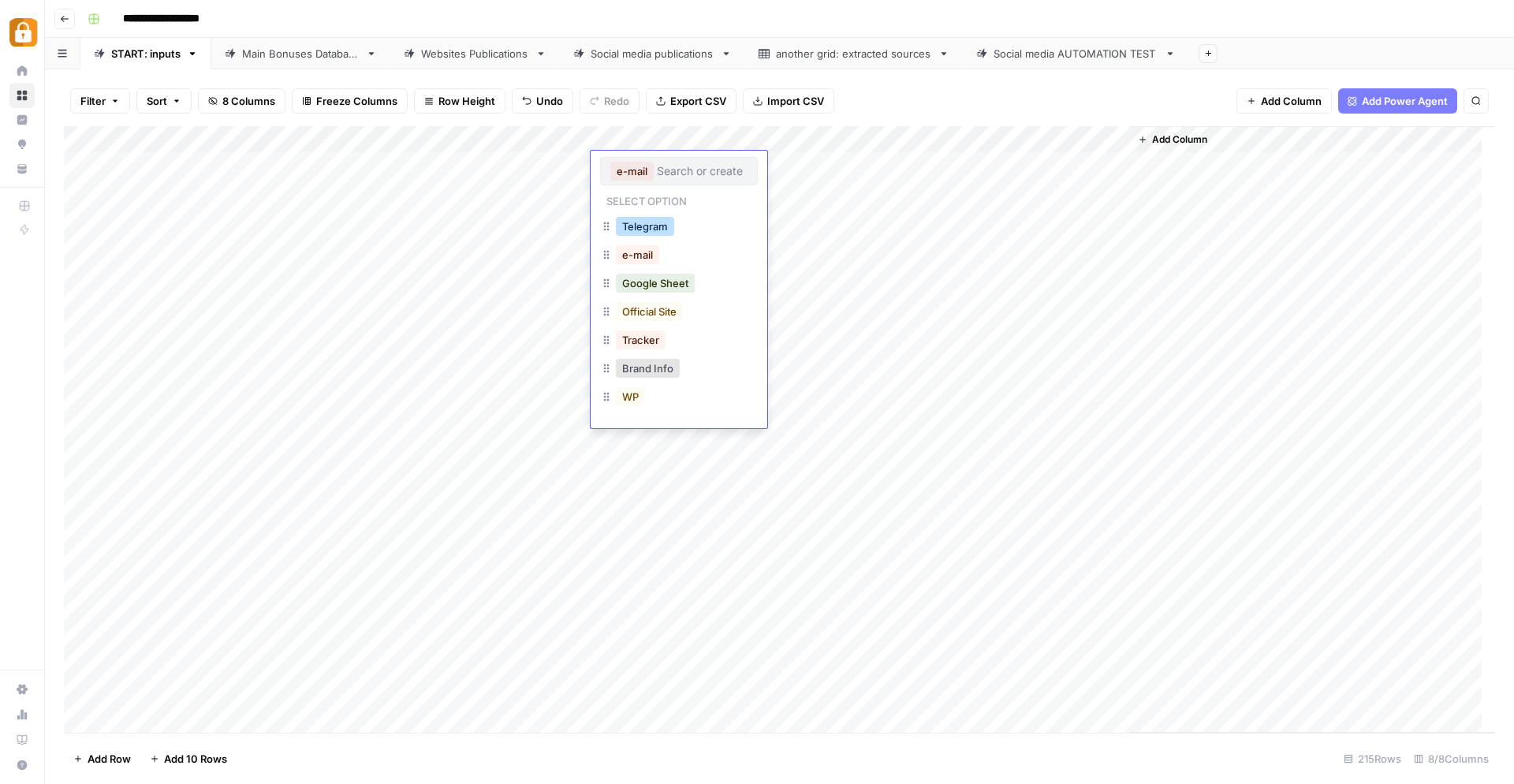
click at [640, 219] on button "Telegram" at bounding box center [644, 226] width 58 height 19
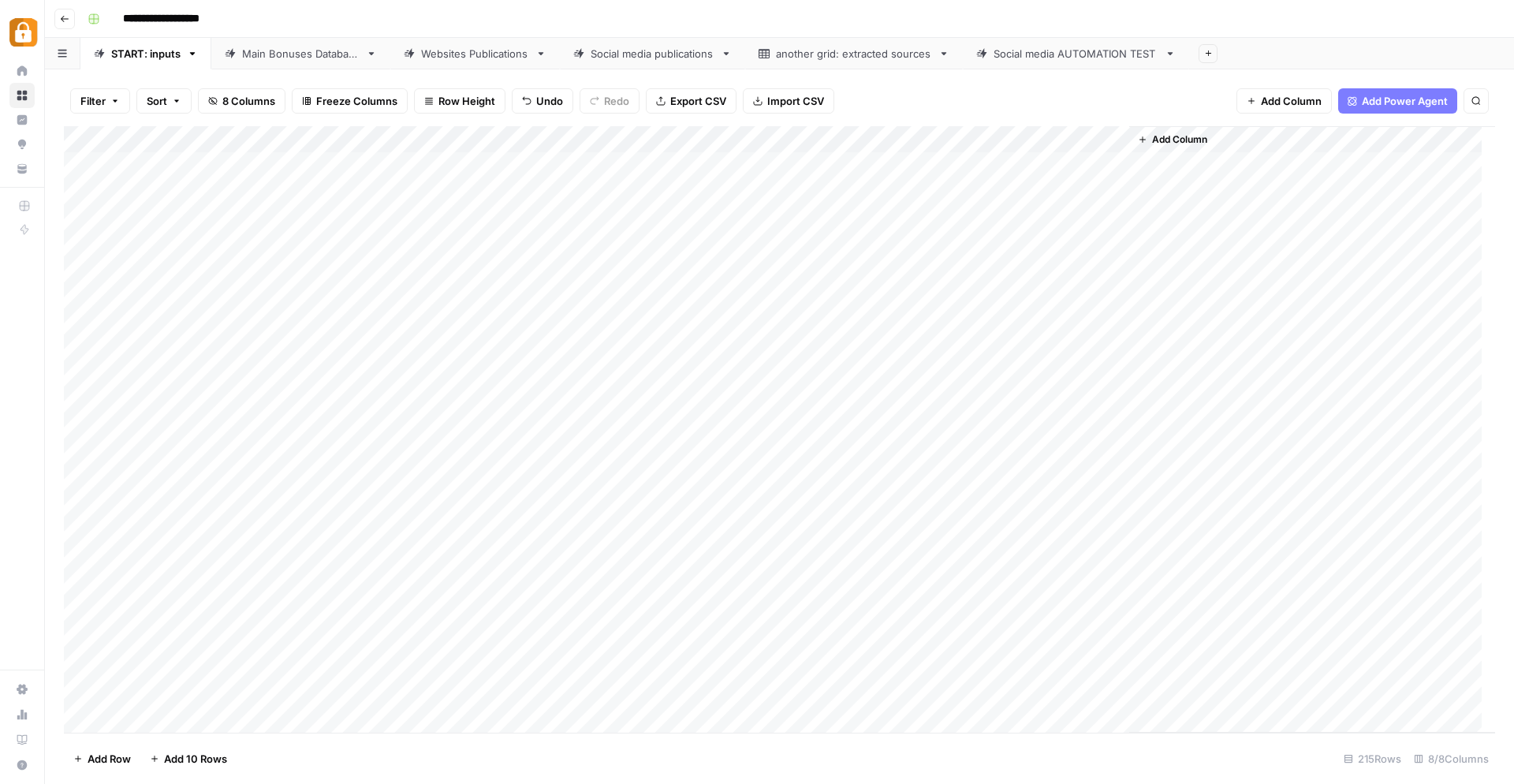
click at [706, 162] on div "Add Column" at bounding box center [779, 430] width 1431 height 607
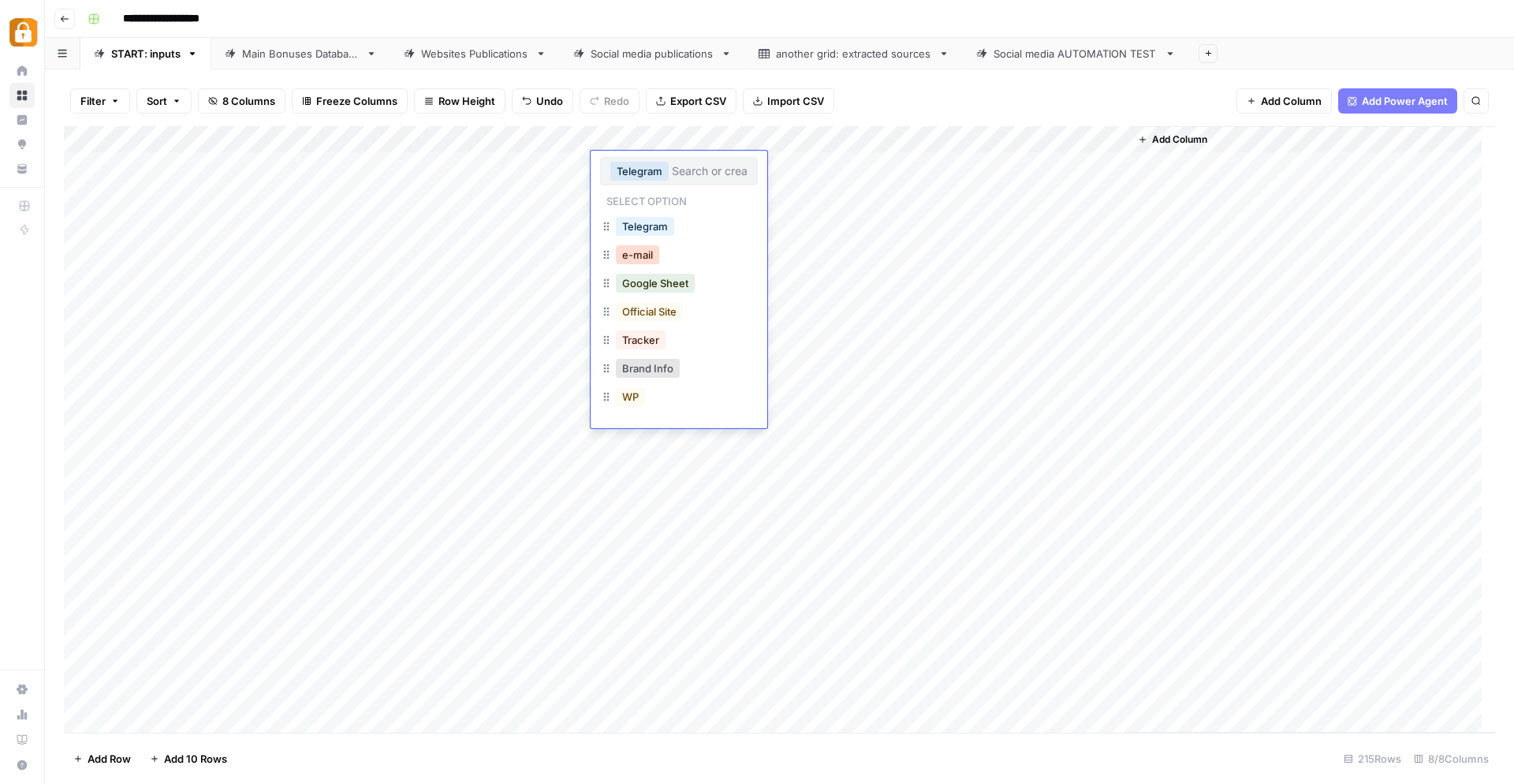
click at [634, 255] on button "e-mail" at bounding box center [637, 255] width 43 height 19
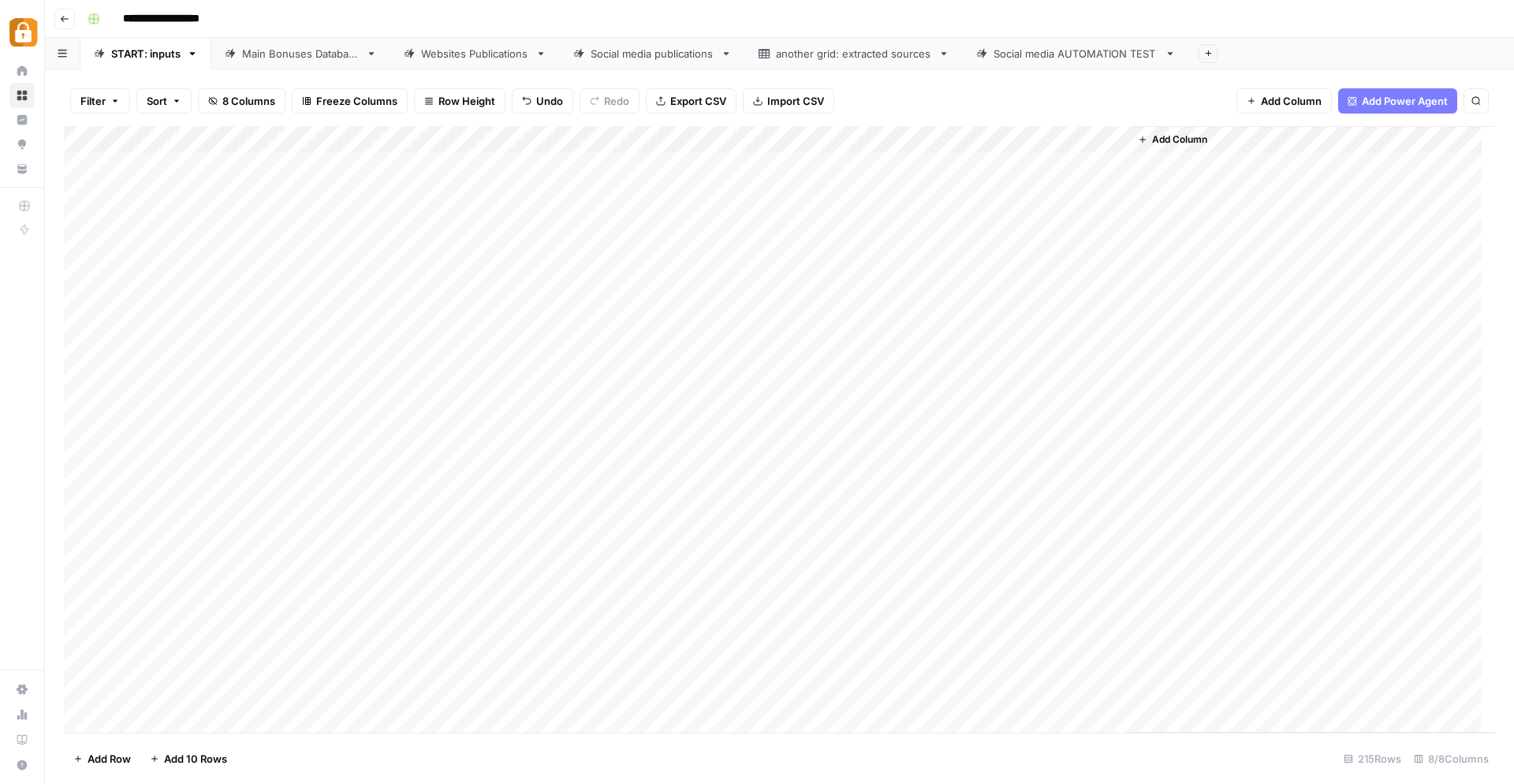
click at [686, 137] on div "Add Column" at bounding box center [779, 430] width 1431 height 607
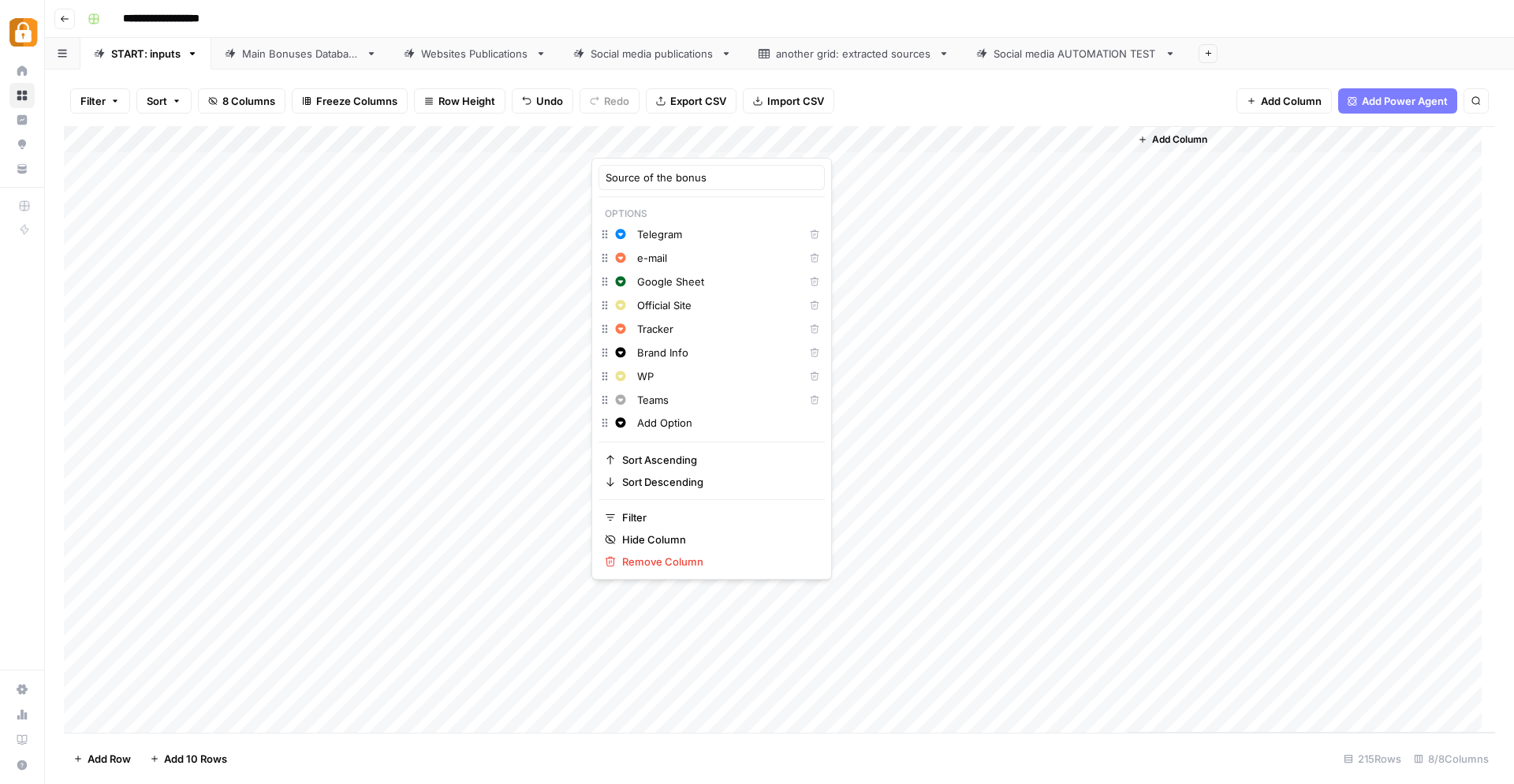
click at [686, 137] on div at bounding box center [669, 142] width 155 height 32
click at [1386, 585] on div "Add Column" at bounding box center [1312, 429] width 366 height 606
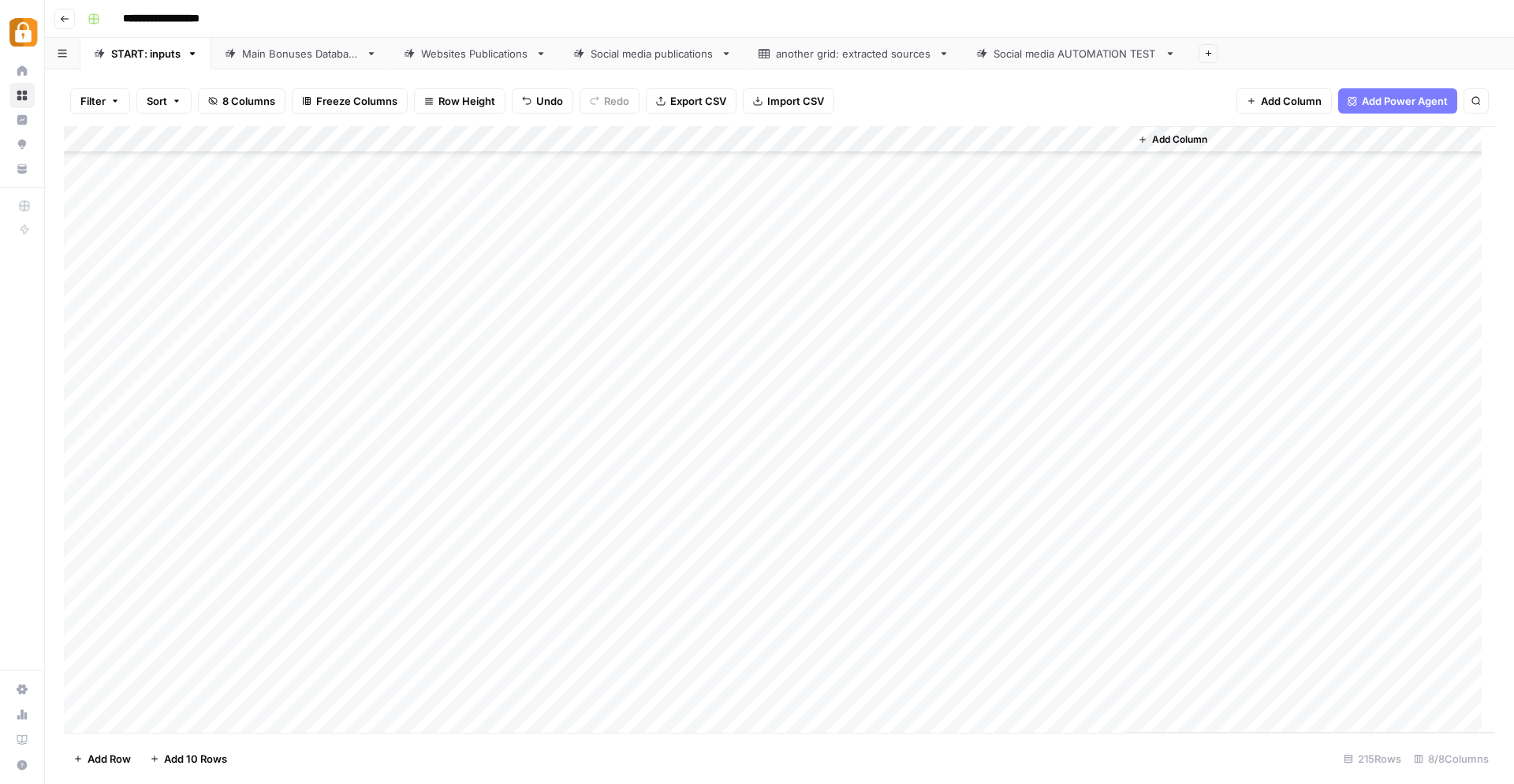
click at [1305, 488] on div "Add Column" at bounding box center [1312, 429] width 366 height 606
click at [1463, 547] on div "Add Column" at bounding box center [1312, 429] width 366 height 606
click at [889, 165] on div "Add Column" at bounding box center [779, 430] width 1431 height 607
click at [1453, 417] on div "Add Column" at bounding box center [1312, 429] width 366 height 606
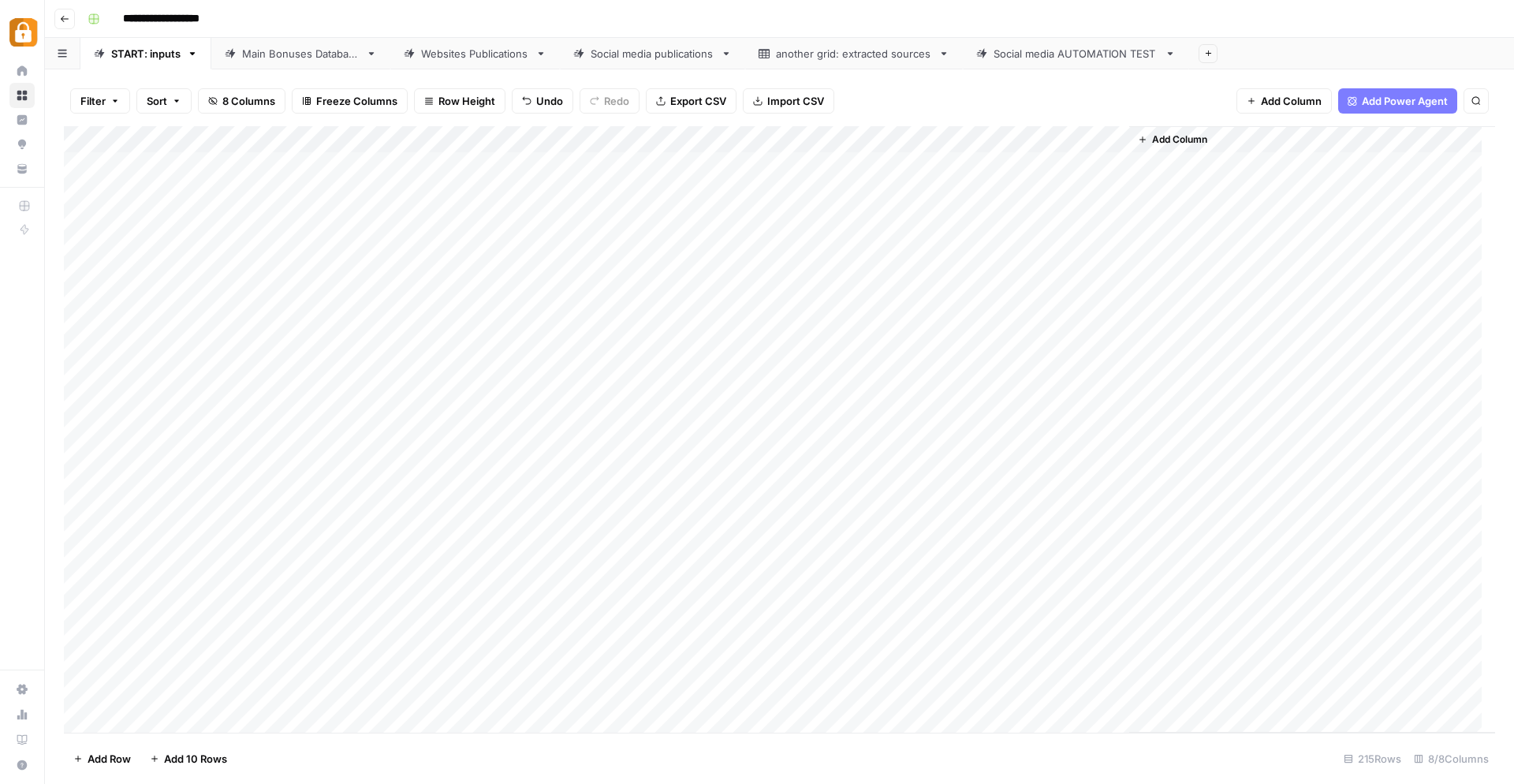
click at [903, 410] on div "Add Column" at bounding box center [779, 430] width 1431 height 607
click at [892, 164] on div "Add Column" at bounding box center [779, 430] width 1431 height 607
click at [889, 165] on div "Add Column" at bounding box center [779, 430] width 1431 height 607
type textarea "**********"
click at [909, 266] on div "Add Column" at bounding box center [779, 430] width 1431 height 607
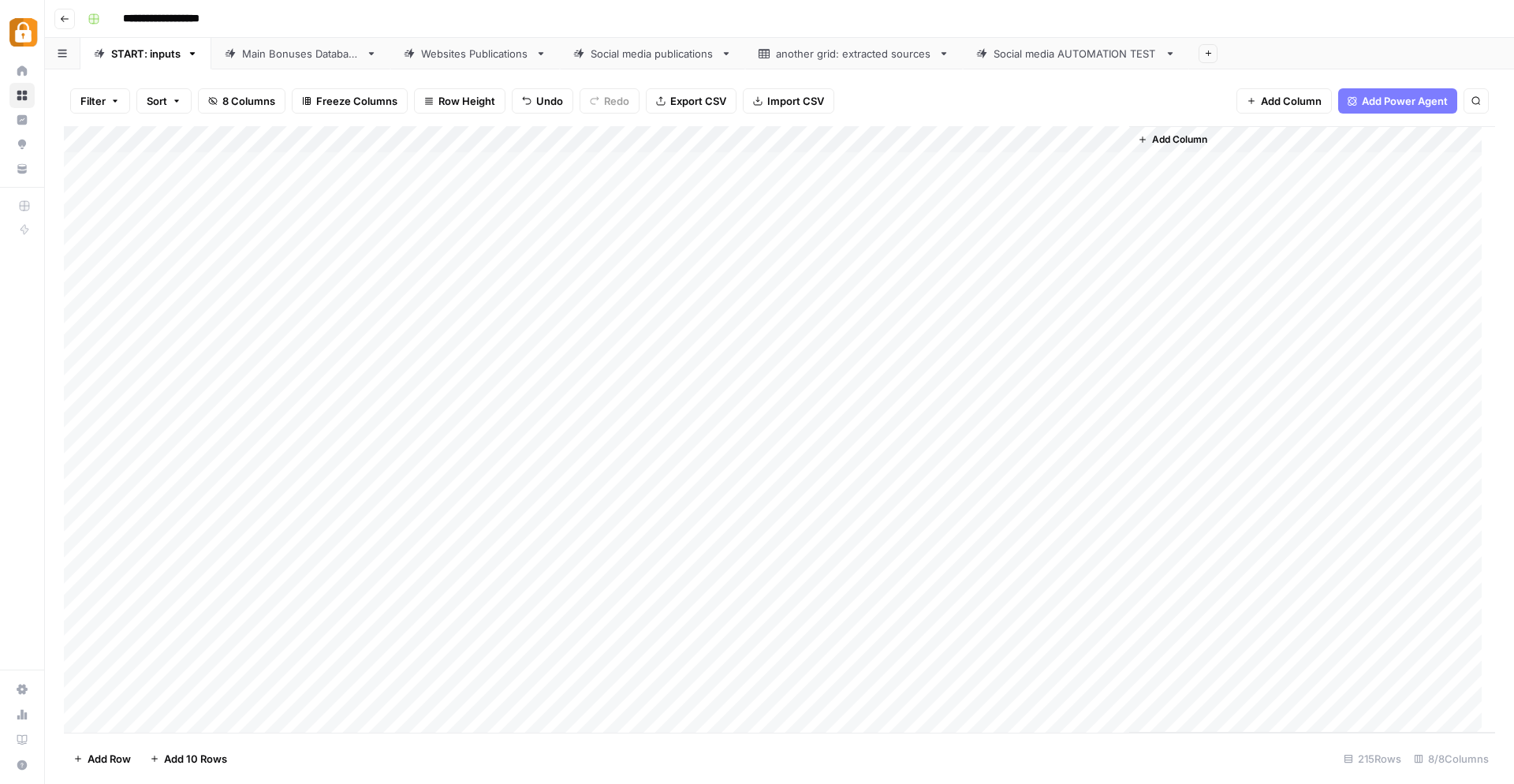
click at [899, 168] on div "Add Column" at bounding box center [779, 430] width 1431 height 607
click at [899, 167] on textarea "**********" at bounding box center [979, 166] width 252 height 22
click at [1466, 356] on div "Add Column" at bounding box center [1312, 429] width 366 height 606
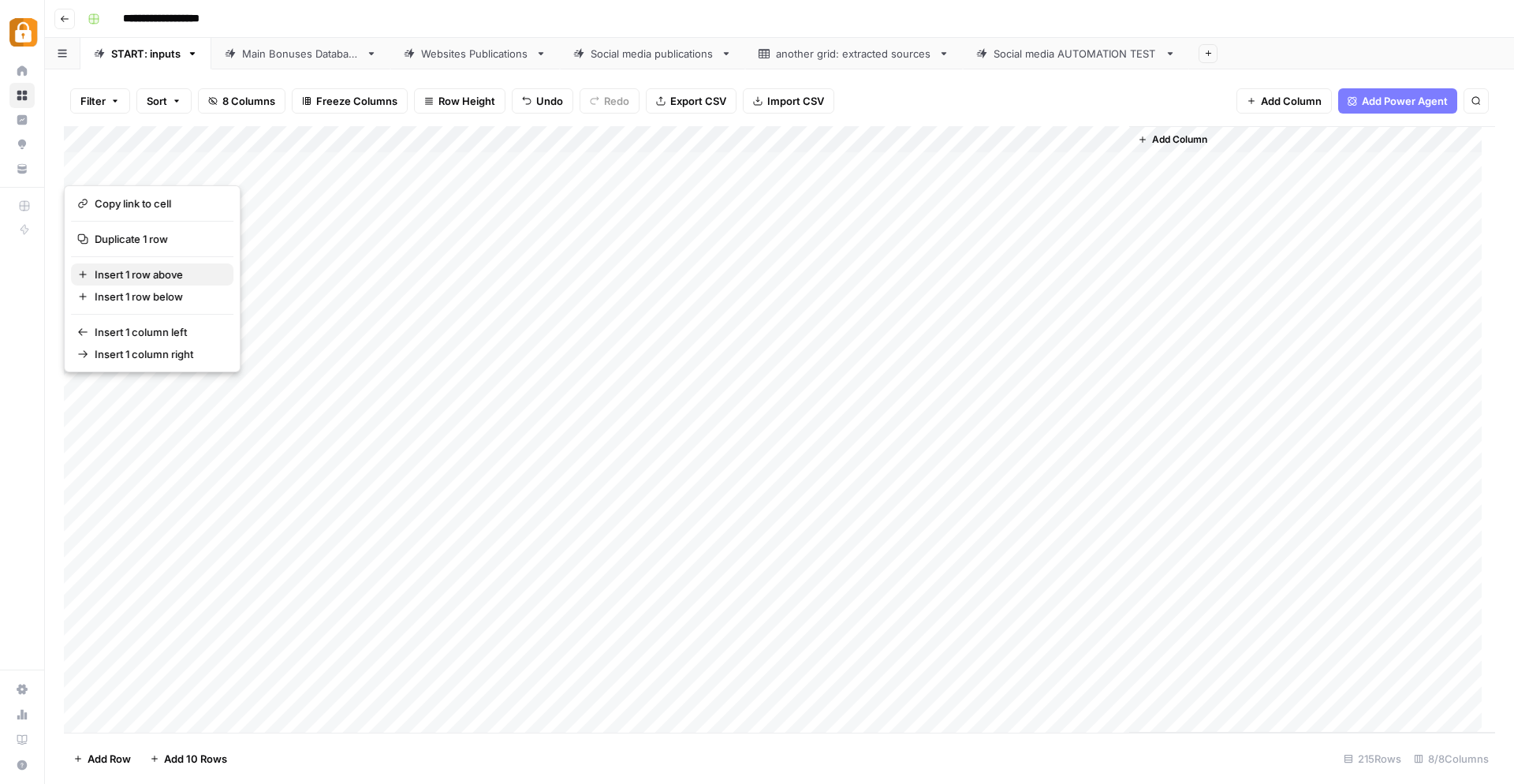
click at [137, 272] on span "Insert 1 row above" at bounding box center [158, 274] width 126 height 16
click at [1466, 436] on div "Add Column" at bounding box center [1312, 429] width 366 height 606
click at [89, 165] on div "Add Column" at bounding box center [779, 430] width 1431 height 607
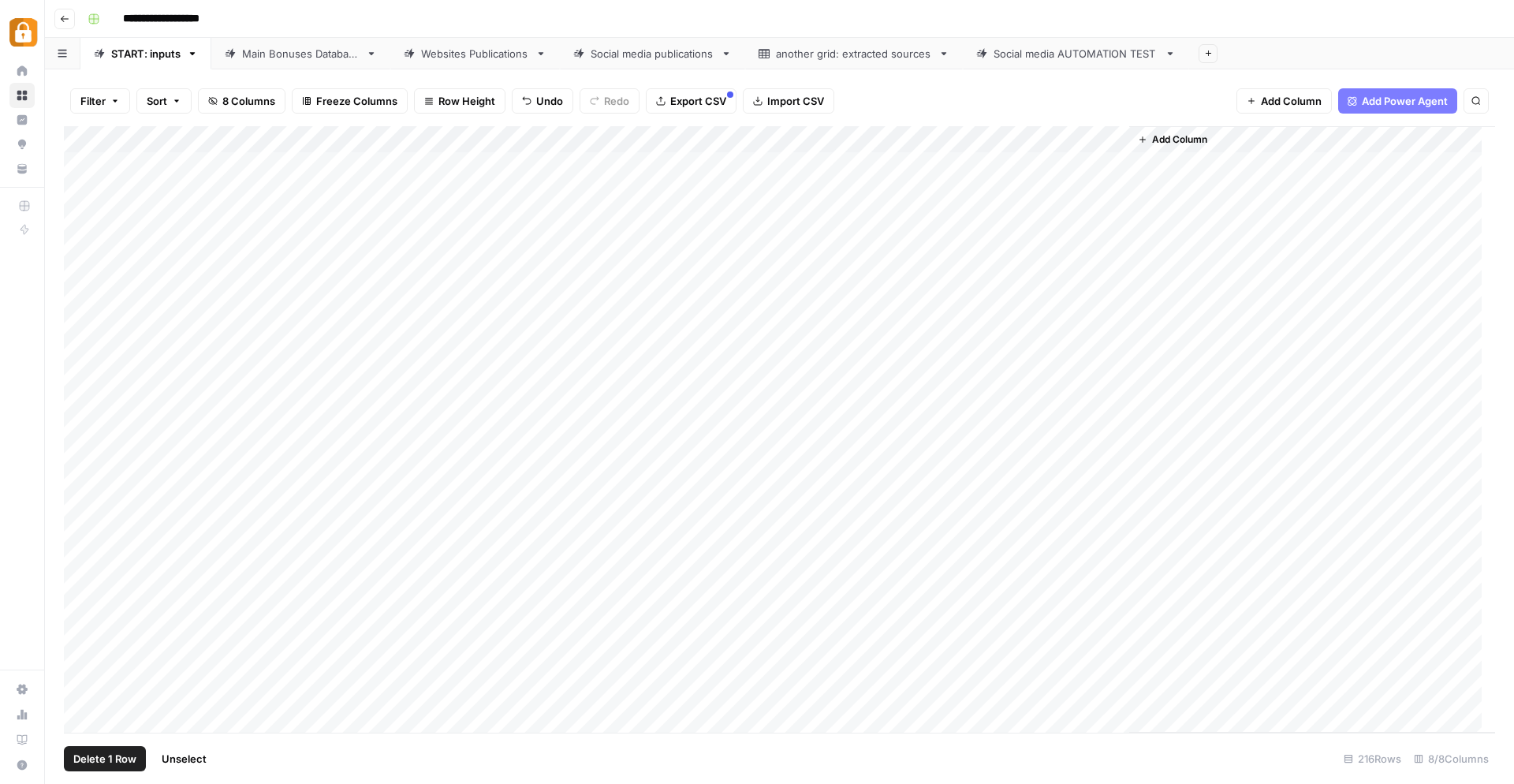
click at [124, 755] on span "Delete 1 Row" at bounding box center [105, 758] width 63 height 16
click at [711, 184] on span "Delete" at bounding box center [700, 182] width 34 height 16
click at [286, 57] on div "Main Bonuses Database" at bounding box center [301, 53] width 118 height 16
click at [720, 358] on div "Add Column" at bounding box center [779, 430] width 1431 height 607
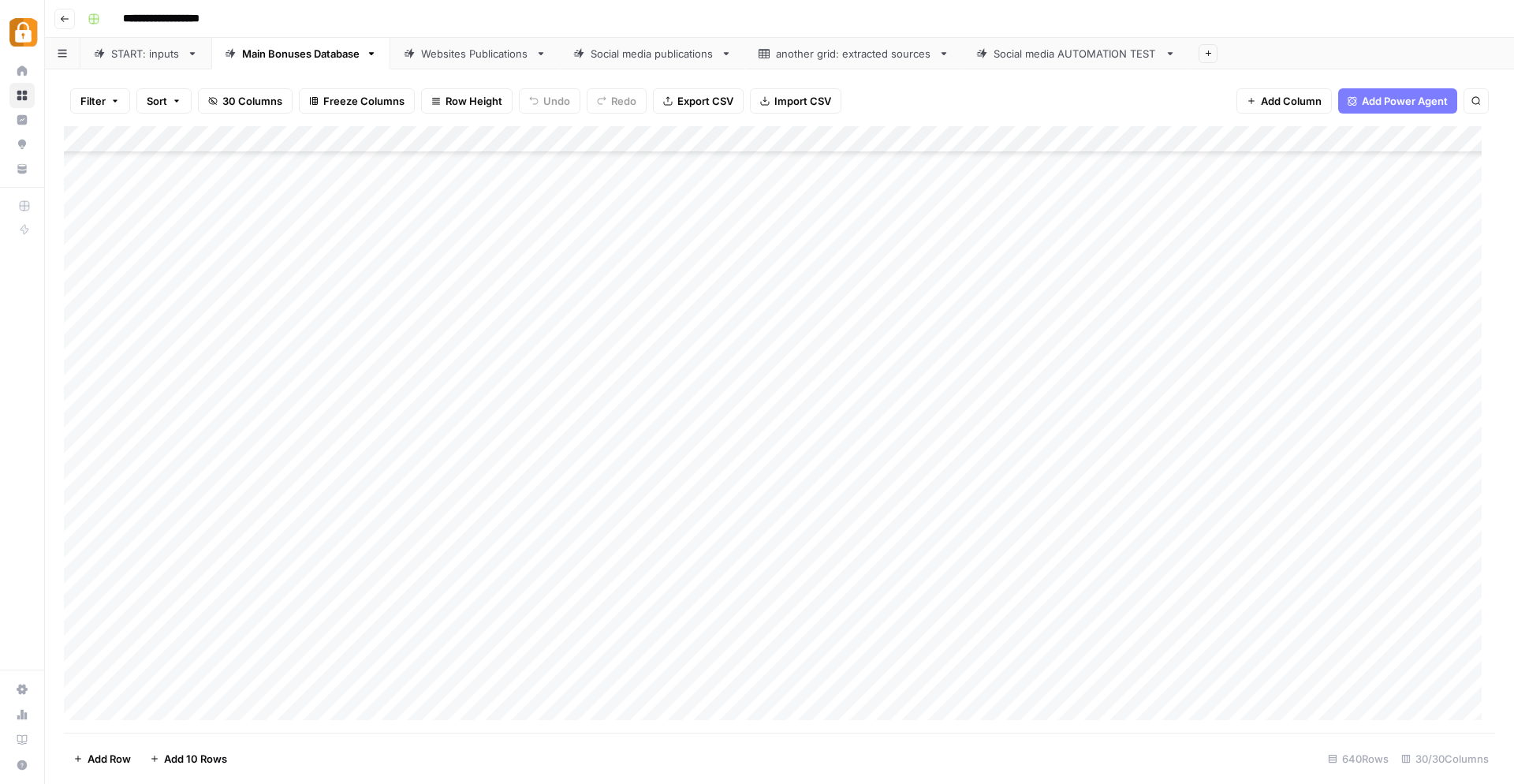
click at [720, 358] on div "Add Column" at bounding box center [779, 430] width 1431 height 607
click at [742, 420] on div "Add Column" at bounding box center [779, 430] width 1431 height 607
click at [825, 319] on div "Add Column" at bounding box center [779, 430] width 1431 height 607
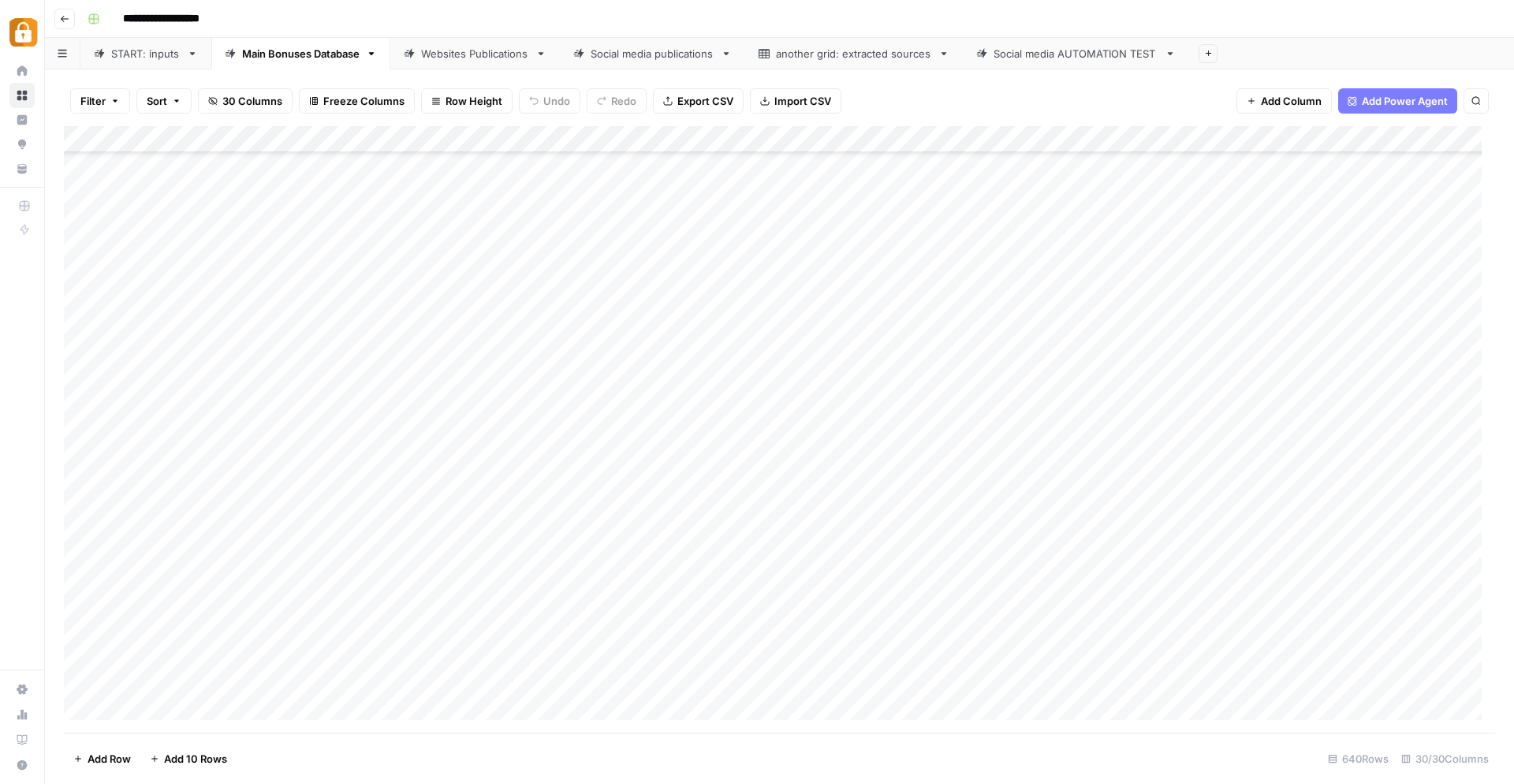
click at [480, 60] on div "Websites Publications" at bounding box center [475, 53] width 108 height 16
drag, startPoint x: 522, startPoint y: 139, endPoint x: 549, endPoint y: 141, distance: 27.1
click at [549, 141] on div "Add Column" at bounding box center [779, 430] width 1431 height 607
drag, startPoint x: 550, startPoint y: 142, endPoint x: 565, endPoint y: 140, distance: 15.1
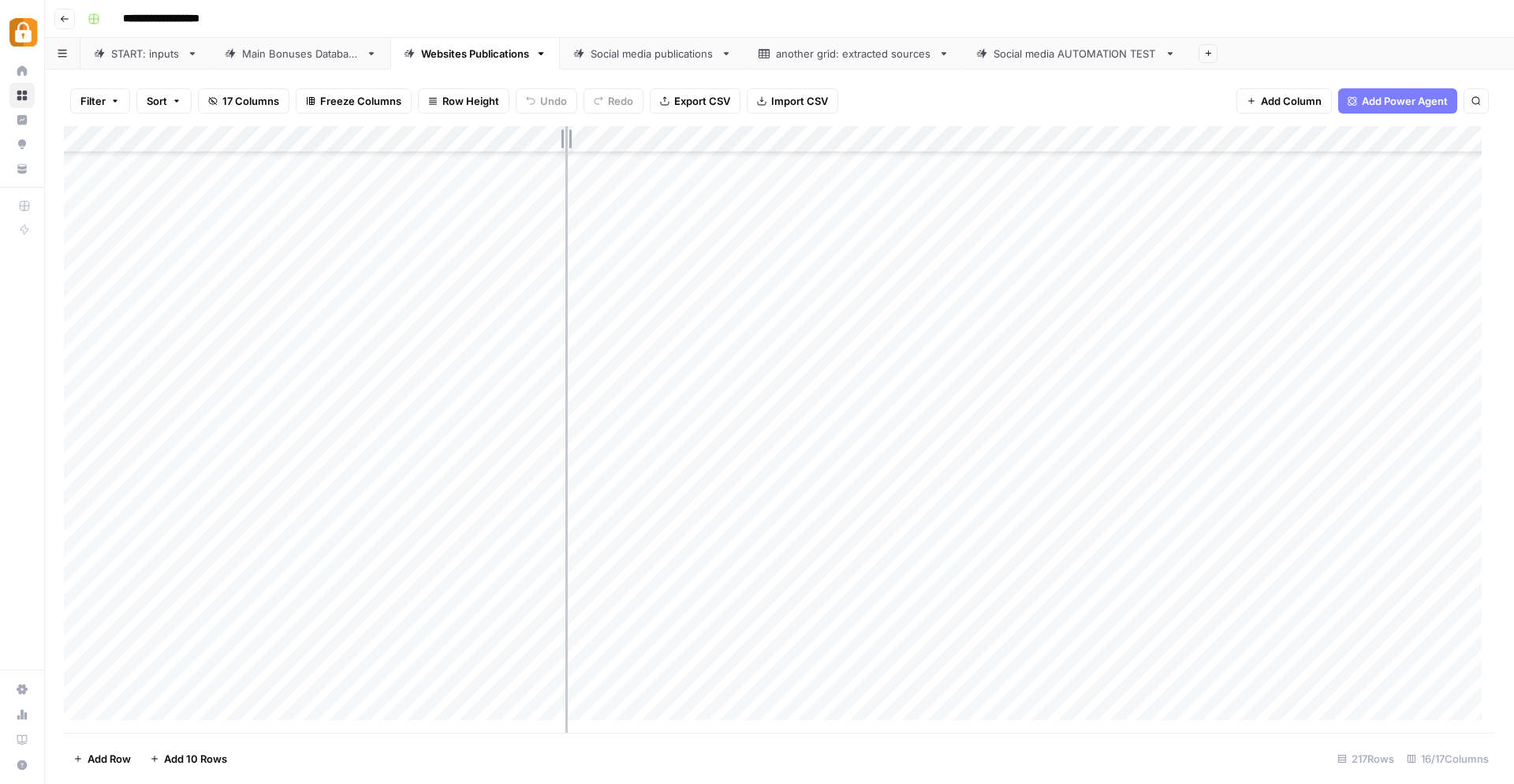
click at [565, 140] on div "Add Column" at bounding box center [779, 430] width 1431 height 607
click at [656, 678] on div "Add Column" at bounding box center [779, 430] width 1431 height 607
click at [1302, 19] on div "**********" at bounding box center [789, 19] width 1417 height 25
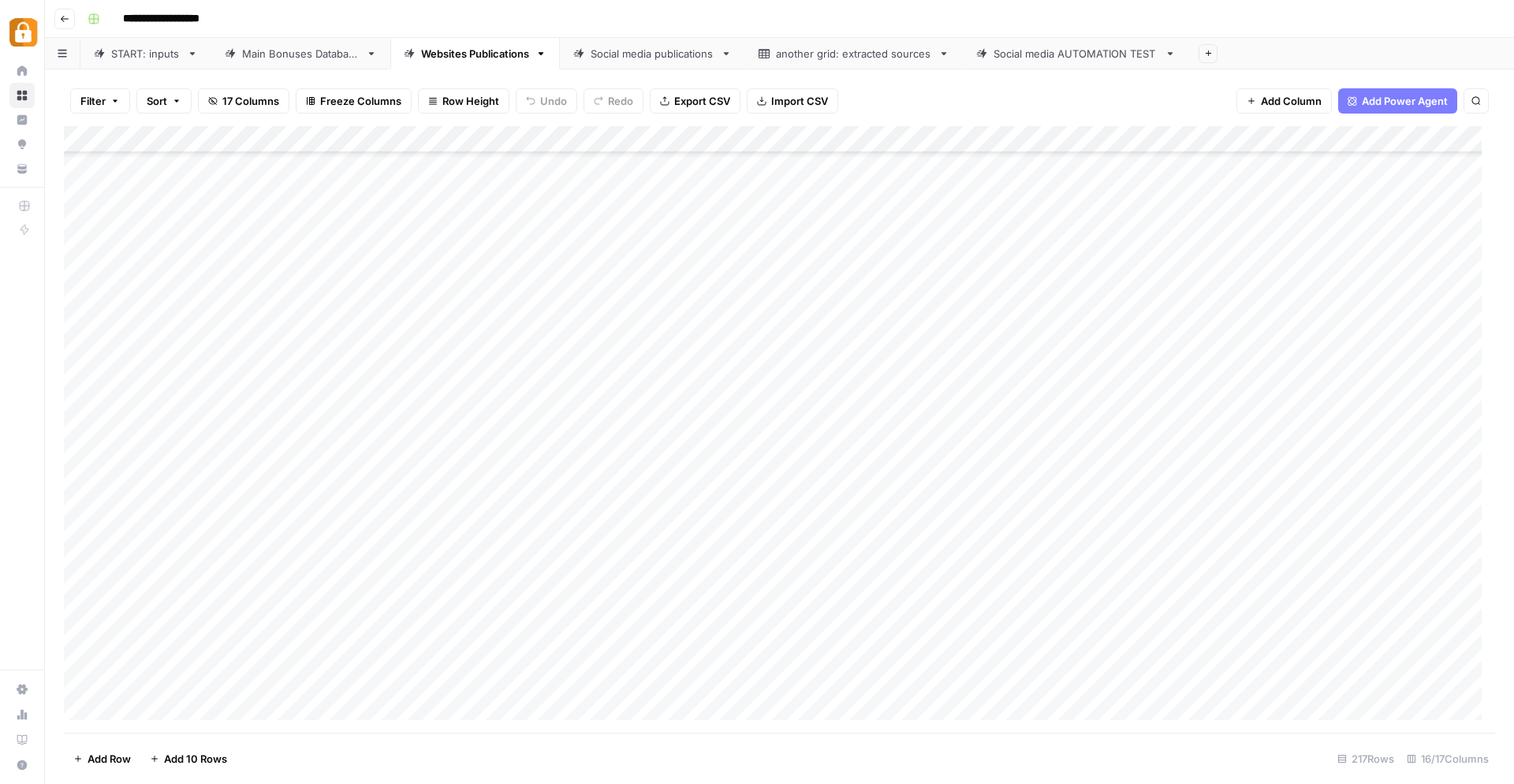
scroll to position [4841, 0]
click at [277, 59] on div "Main Bonuses Database" at bounding box center [301, 53] width 118 height 16
click at [434, 56] on div "Websites Publications" at bounding box center [475, 53] width 108 height 16
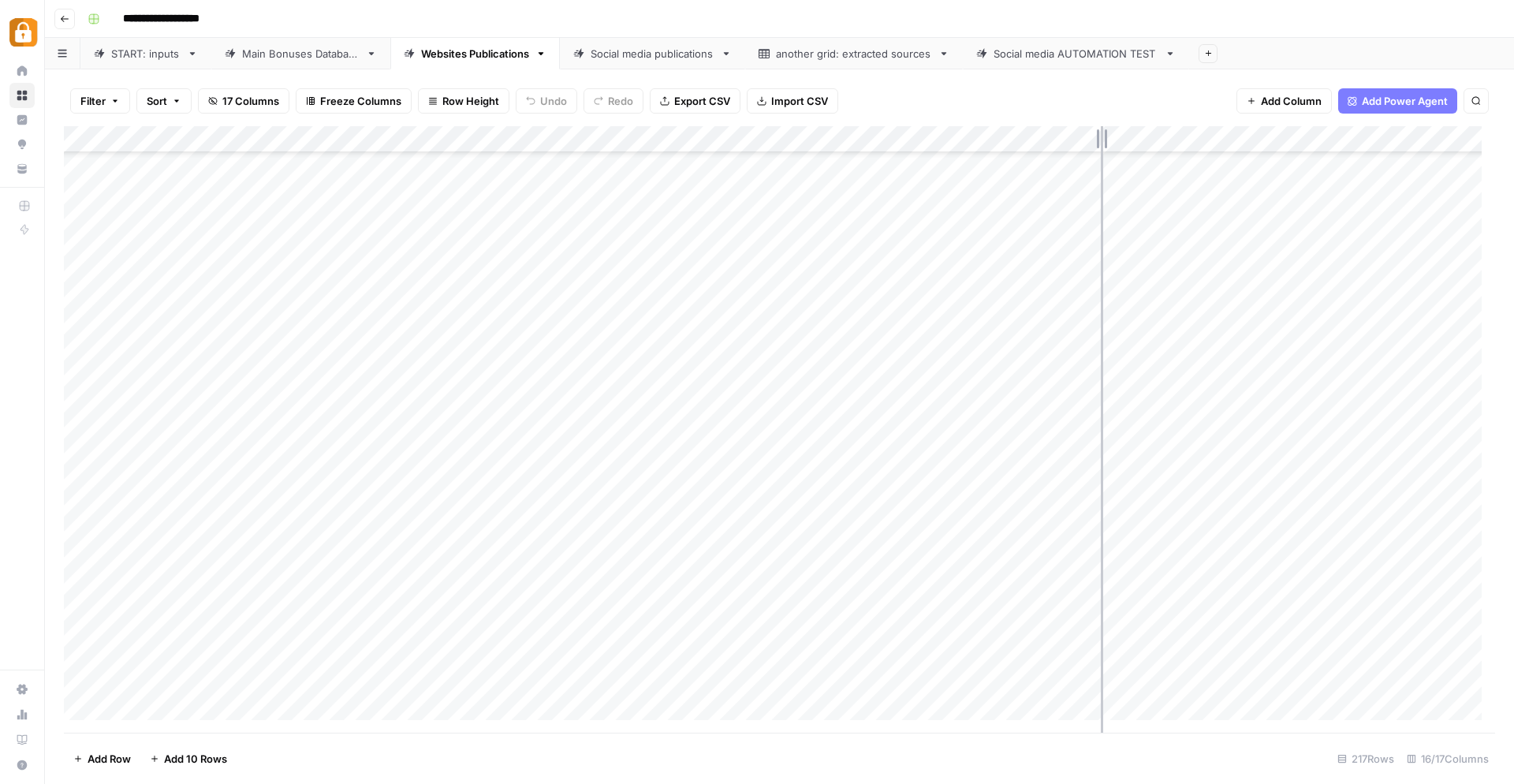
drag, startPoint x: 1071, startPoint y: 137, endPoint x: 1107, endPoint y: 141, distance: 36.2
click at [1107, 141] on div "Add Column" at bounding box center [779, 430] width 1431 height 607
